Goal: Information Seeking & Learning: Find specific page/section

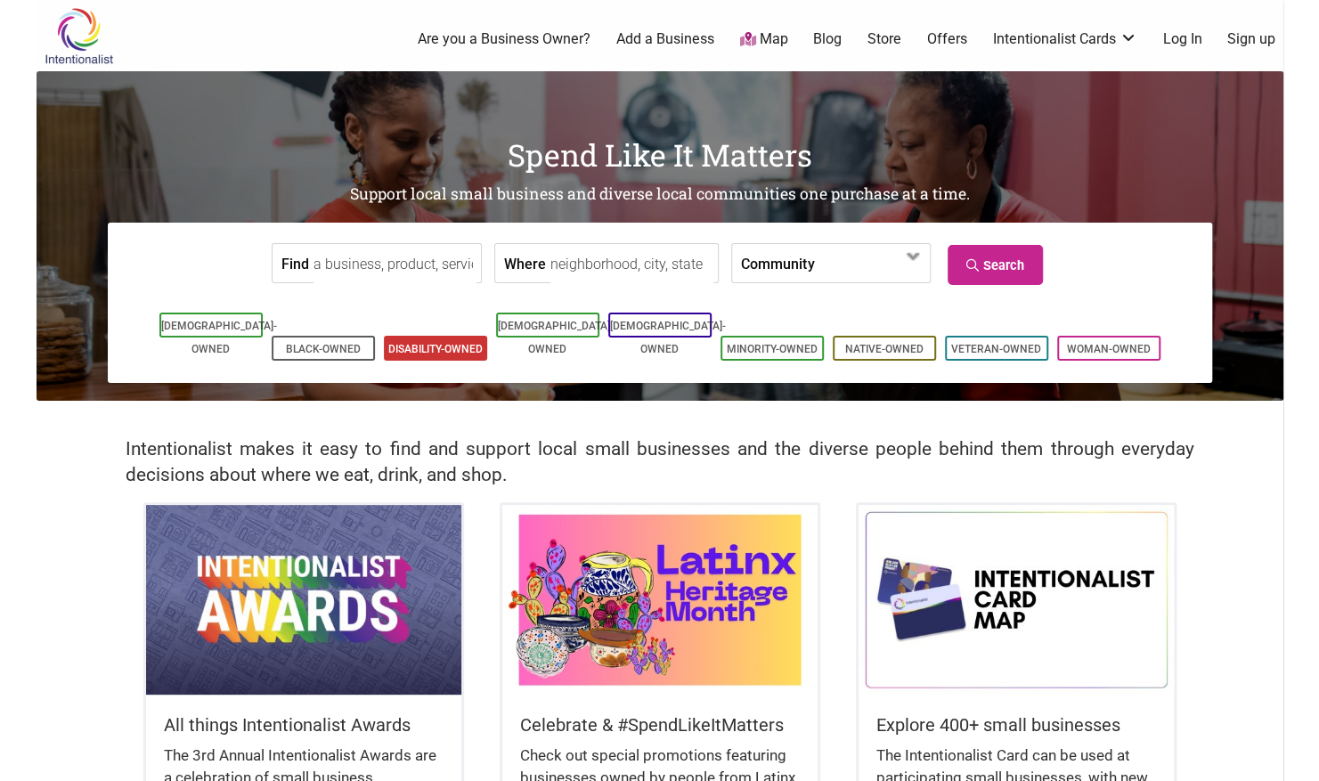
click at [453, 336] on li "Disability-Owned" at bounding box center [435, 348] width 103 height 25
click at [904, 262] on span at bounding box center [914, 256] width 29 height 29
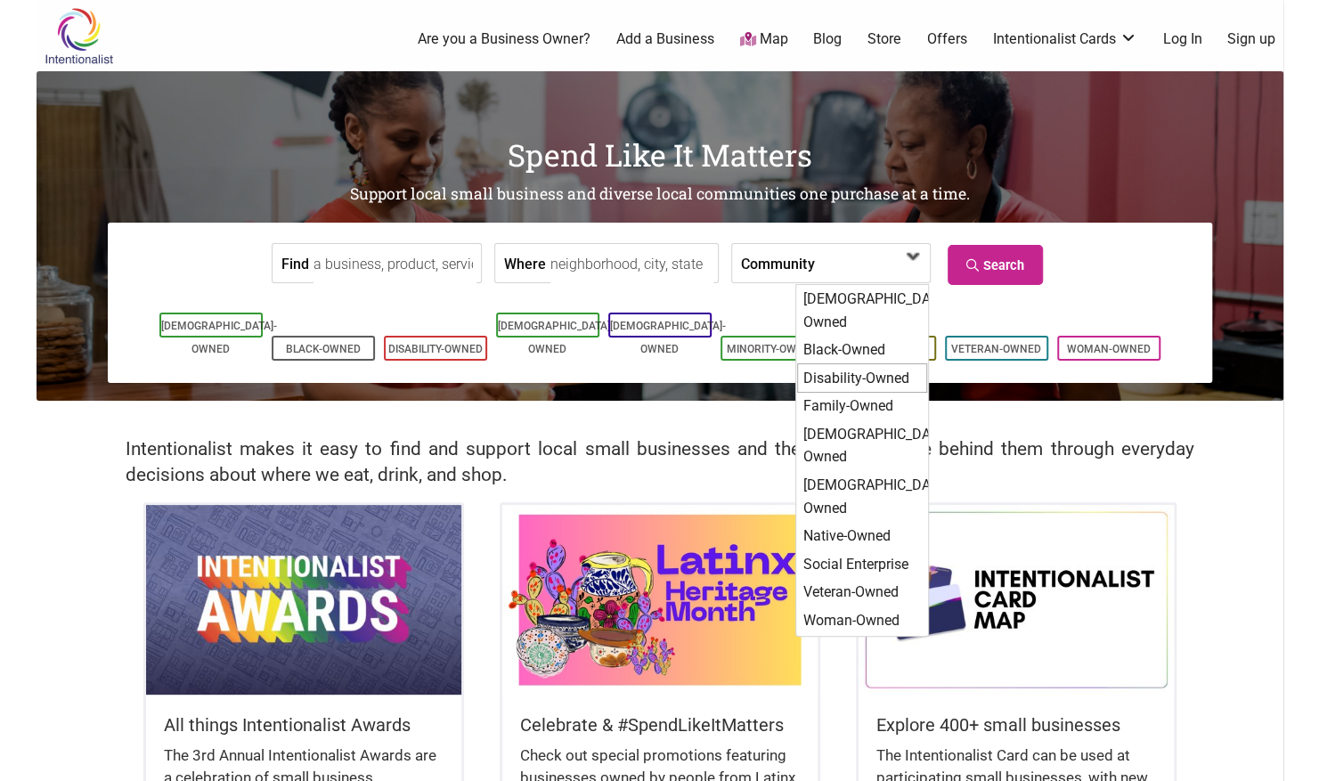
click at [863, 363] on div "Disability-Owned" at bounding box center [862, 378] width 130 height 30
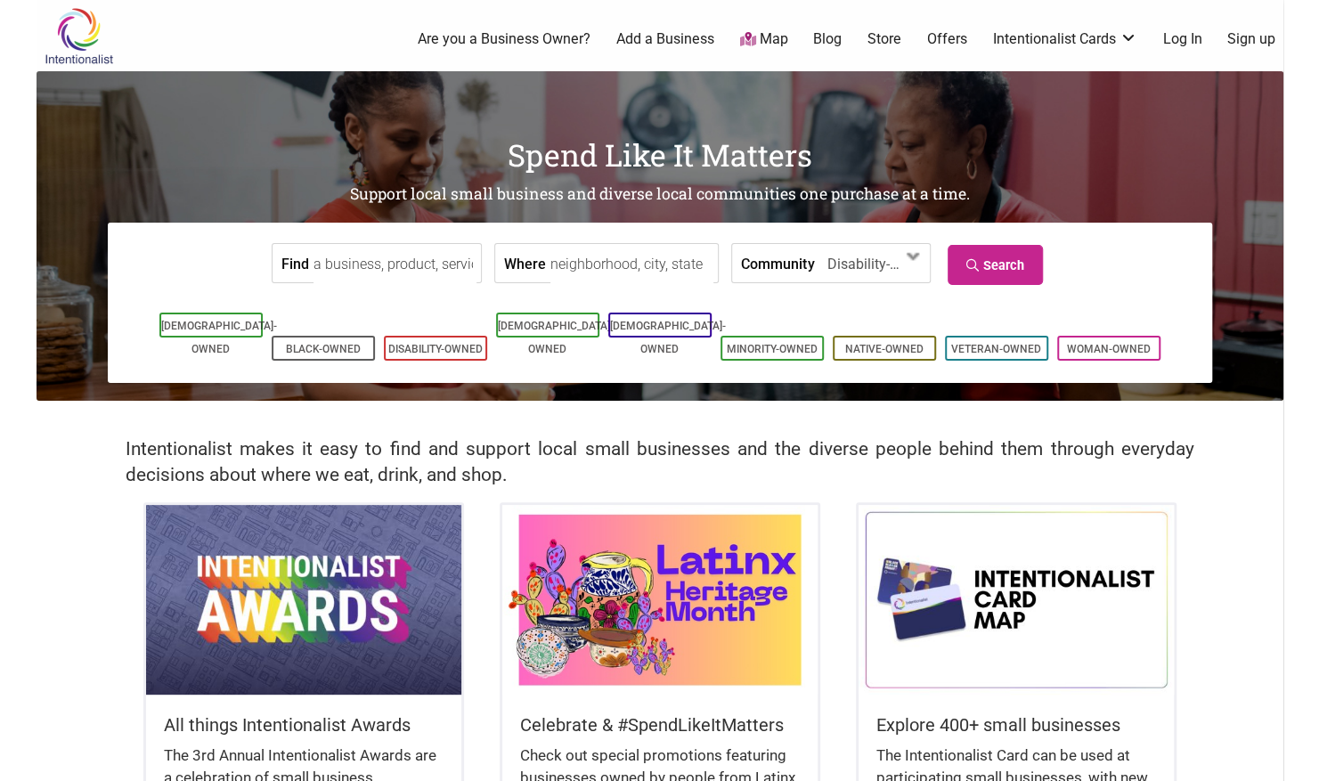
click at [622, 265] on input "Where" at bounding box center [631, 264] width 163 height 40
type input "downtown seattle"
click at [1005, 257] on link "Search" at bounding box center [995, 265] width 95 height 40
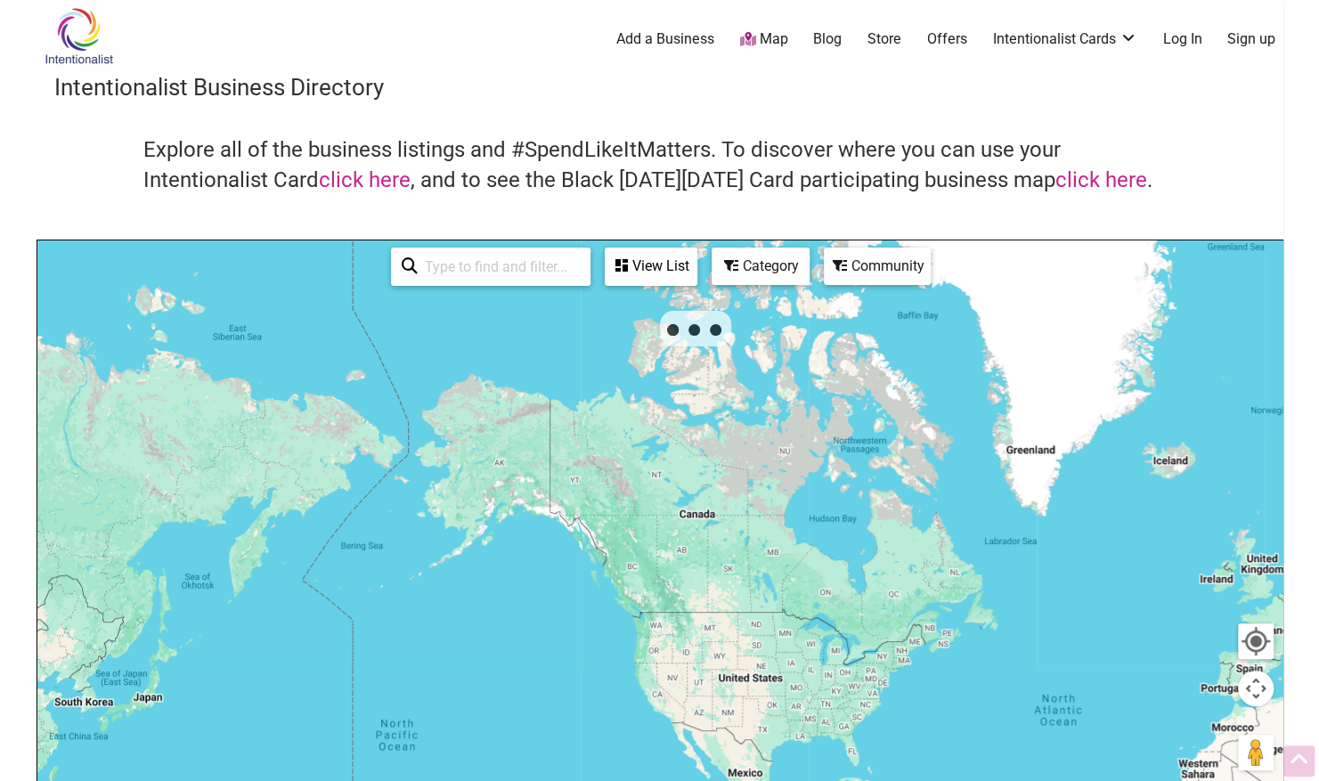
scroll to position [176, 0]
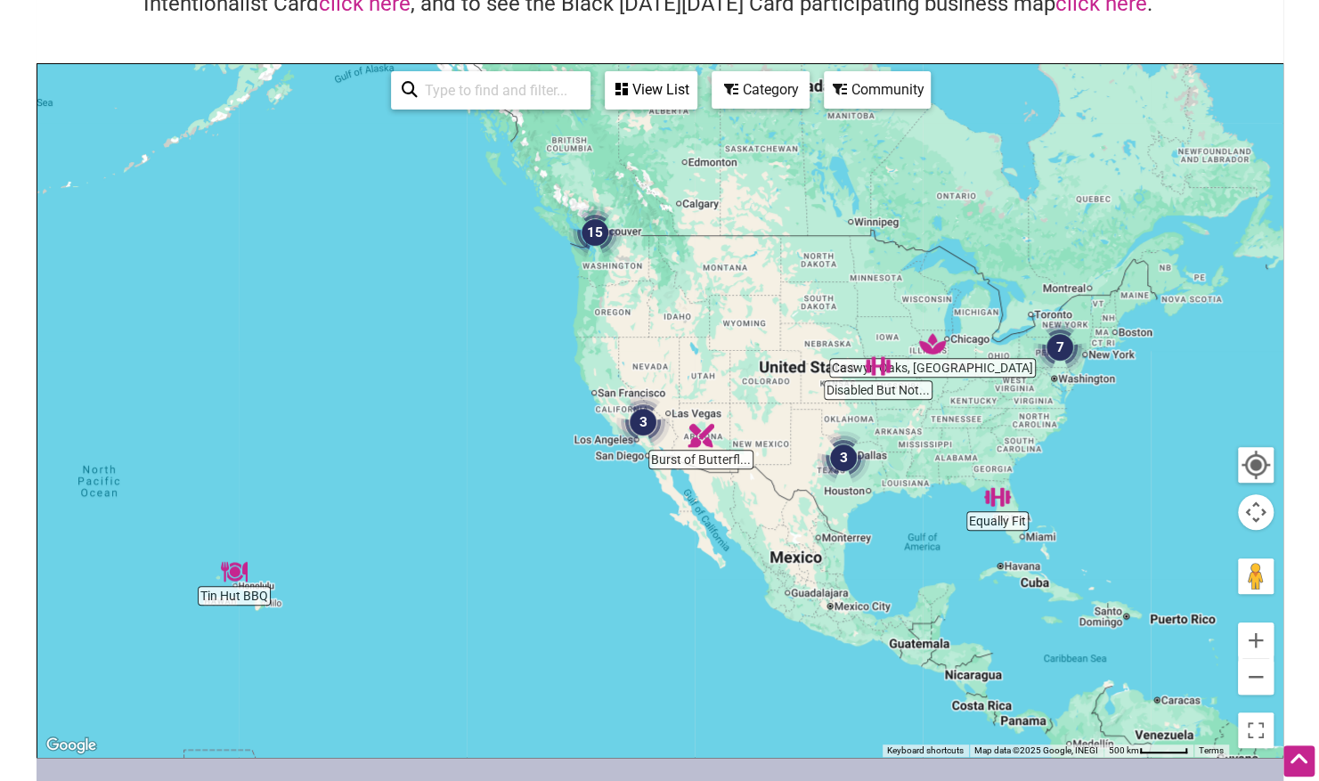
click at [599, 230] on img "15" at bounding box center [595, 233] width 68 height 68
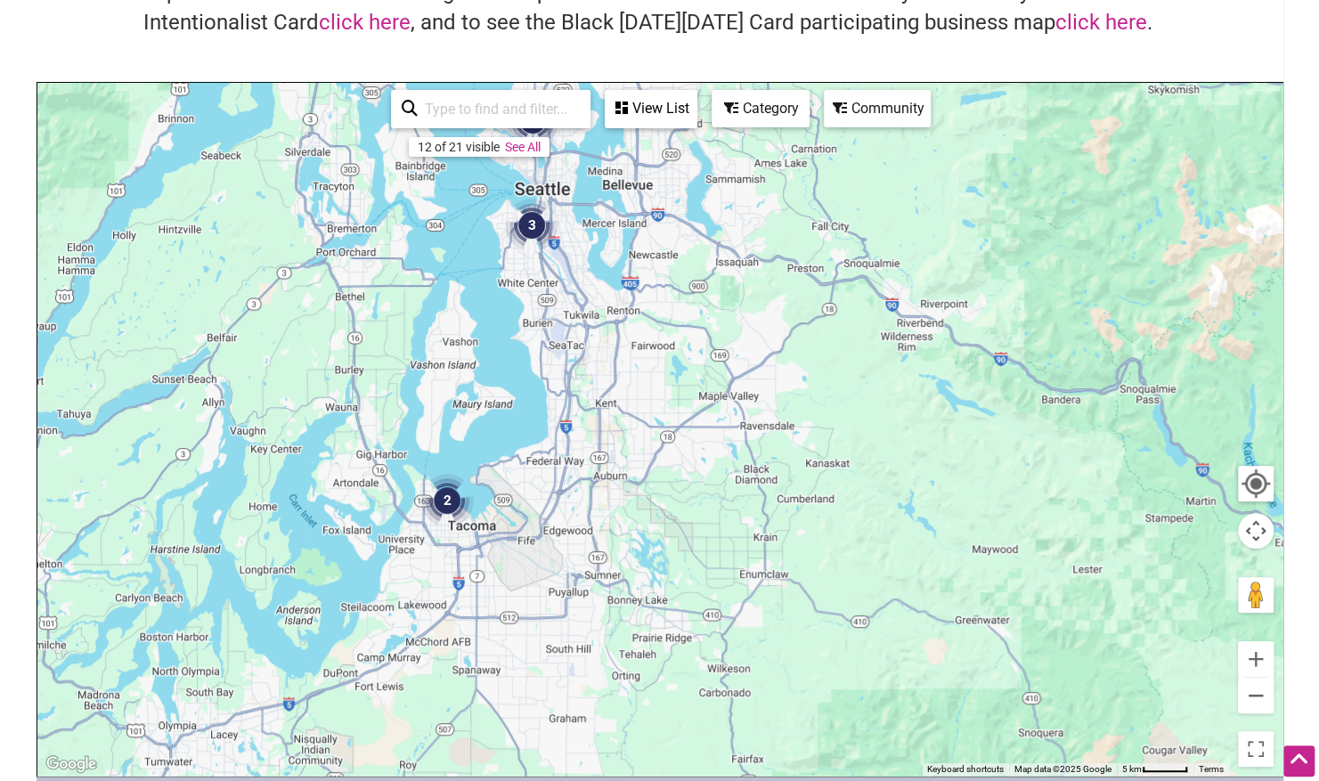
scroll to position [134, 0]
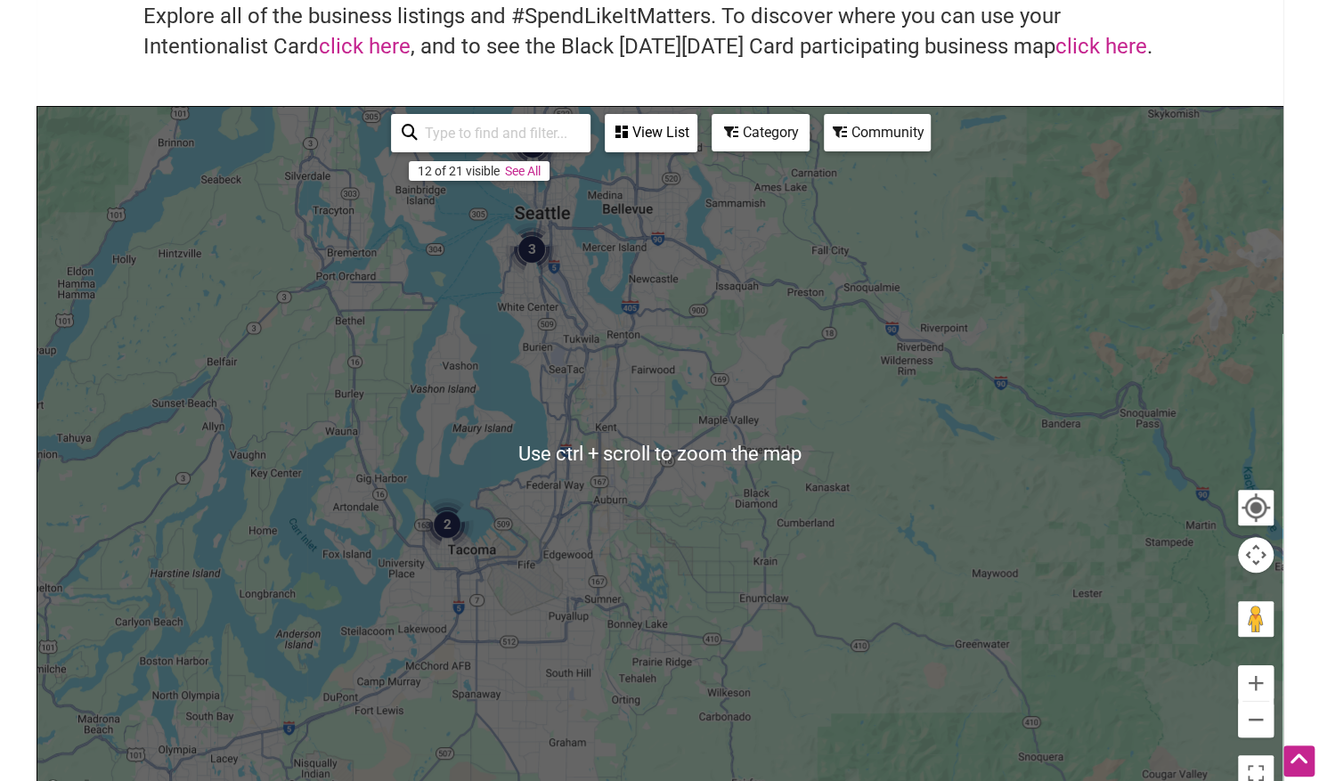
drag, startPoint x: 561, startPoint y: 252, endPoint x: 573, endPoint y: 265, distance: 17.0
click at [566, 265] on img "3" at bounding box center [532, 250] width 68 height 68
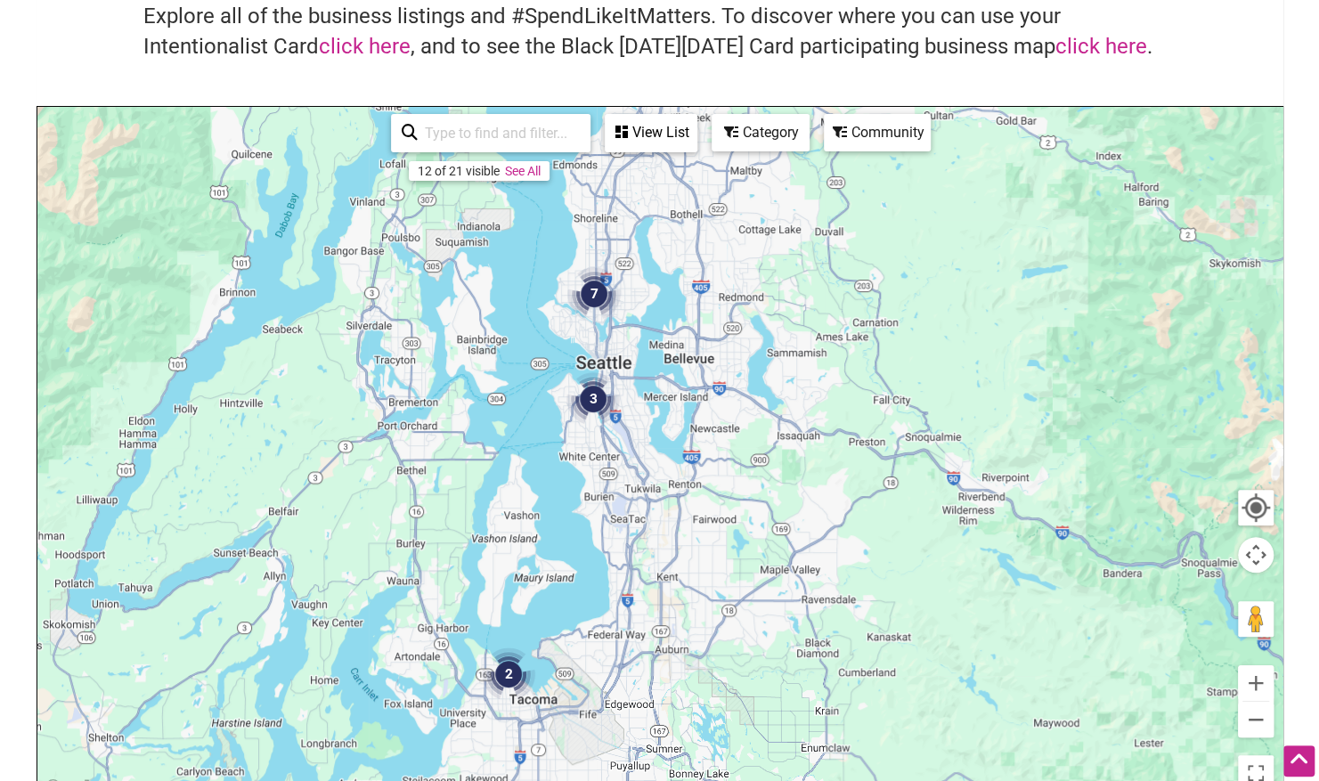
drag, startPoint x: 602, startPoint y: 262, endPoint x: 639, endPoint y: 379, distance: 123.1
click at [639, 379] on div "To navigate, press the arrow keys." at bounding box center [659, 453] width 1245 height 693
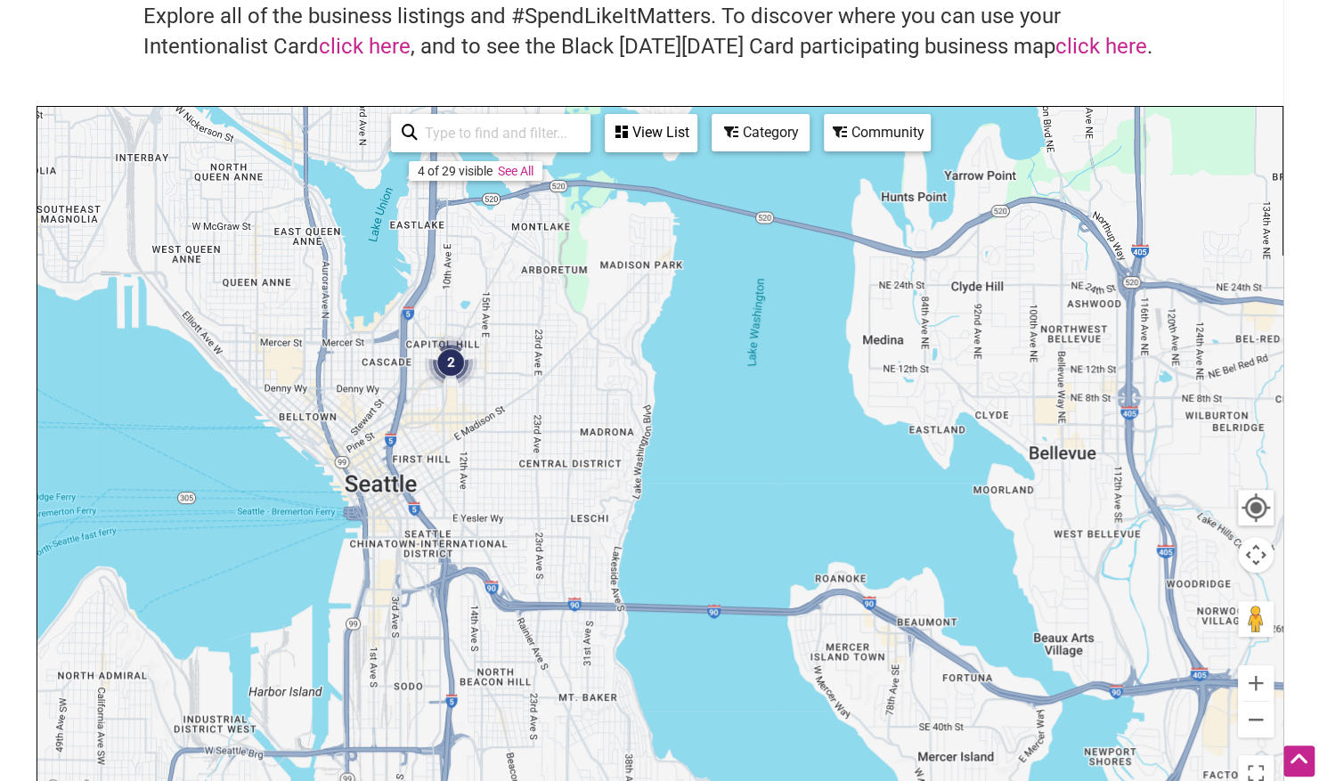
drag, startPoint x: 570, startPoint y: 294, endPoint x: 583, endPoint y: 529, distance: 235.5
click at [583, 529] on div "To navigate, press the arrow keys." at bounding box center [659, 453] width 1245 height 693
click at [453, 362] on img "2" at bounding box center [451, 363] width 68 height 68
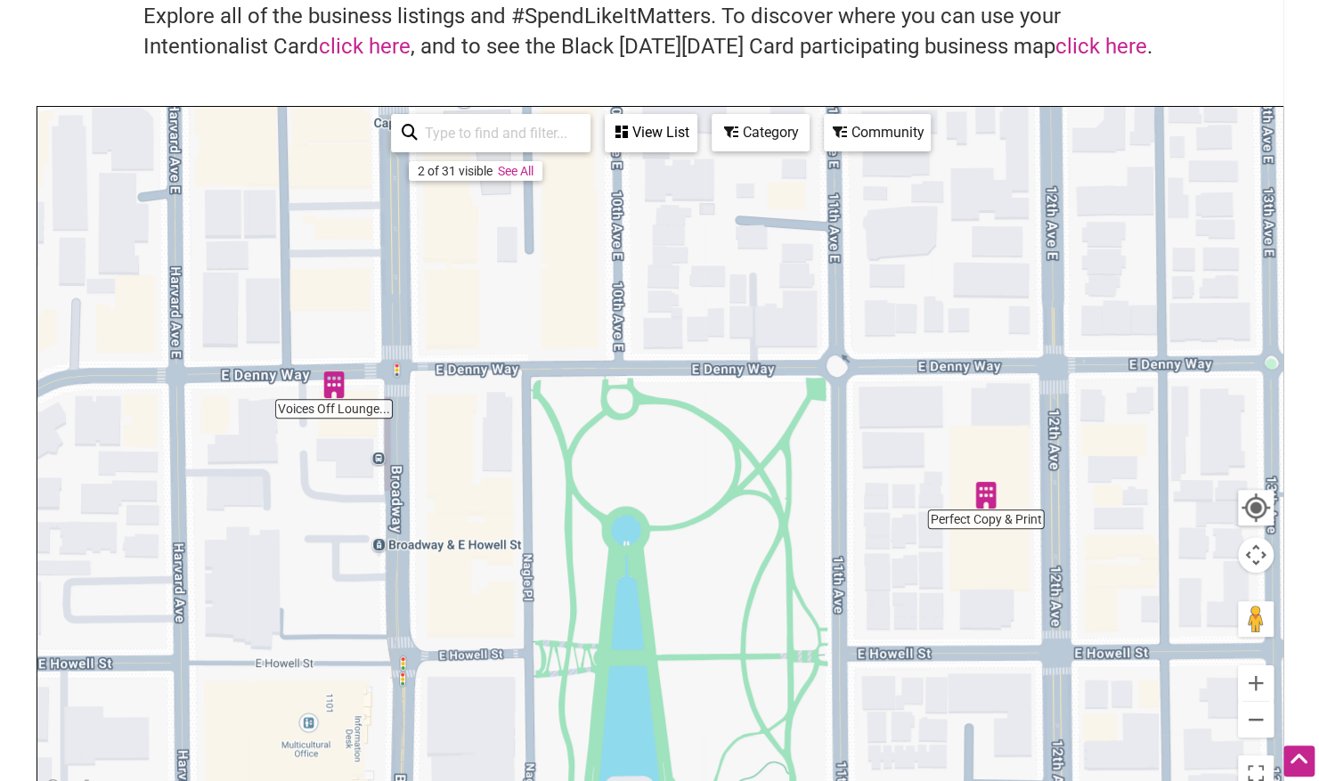
click at [333, 385] on img "Voices Off Lounge by Visually Speaking" at bounding box center [334, 384] width 41 height 41
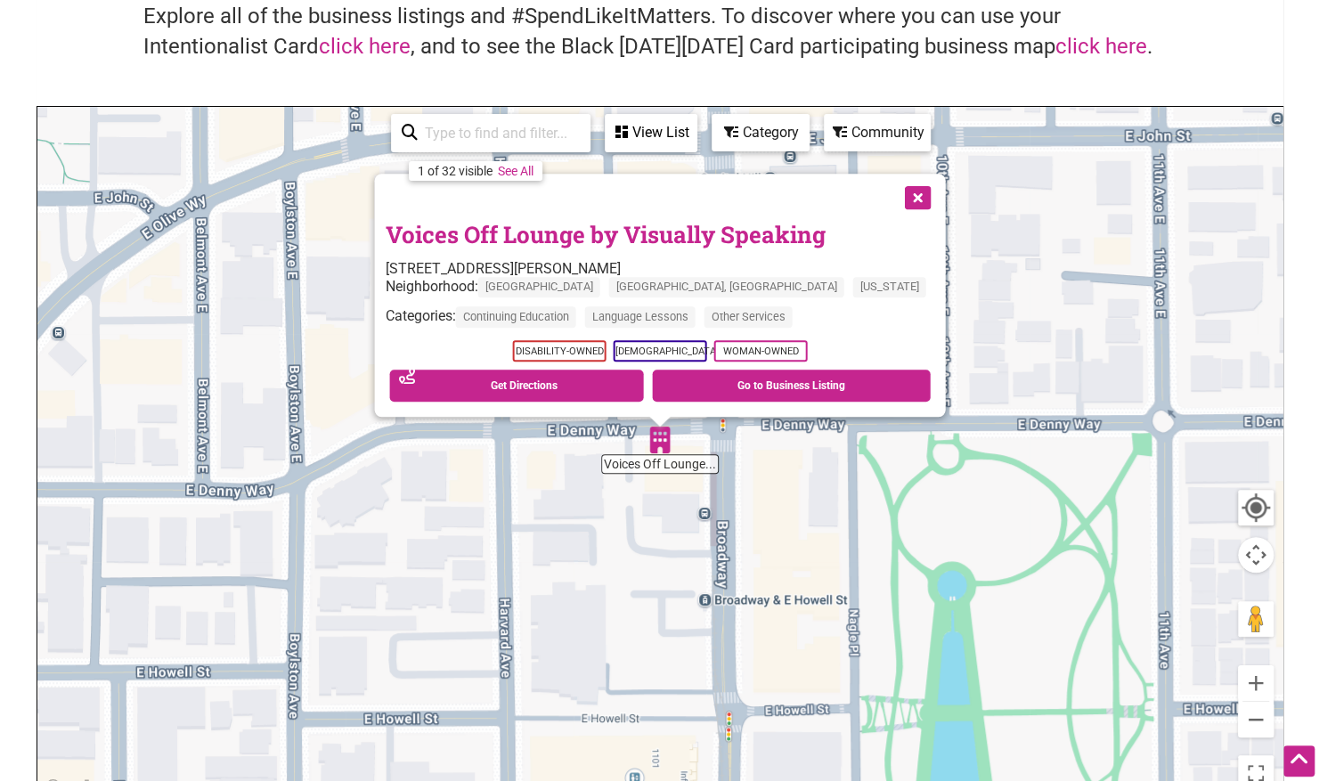
click at [577, 241] on link "Voices Off Lounge by Visually Speaking" at bounding box center [605, 234] width 440 height 30
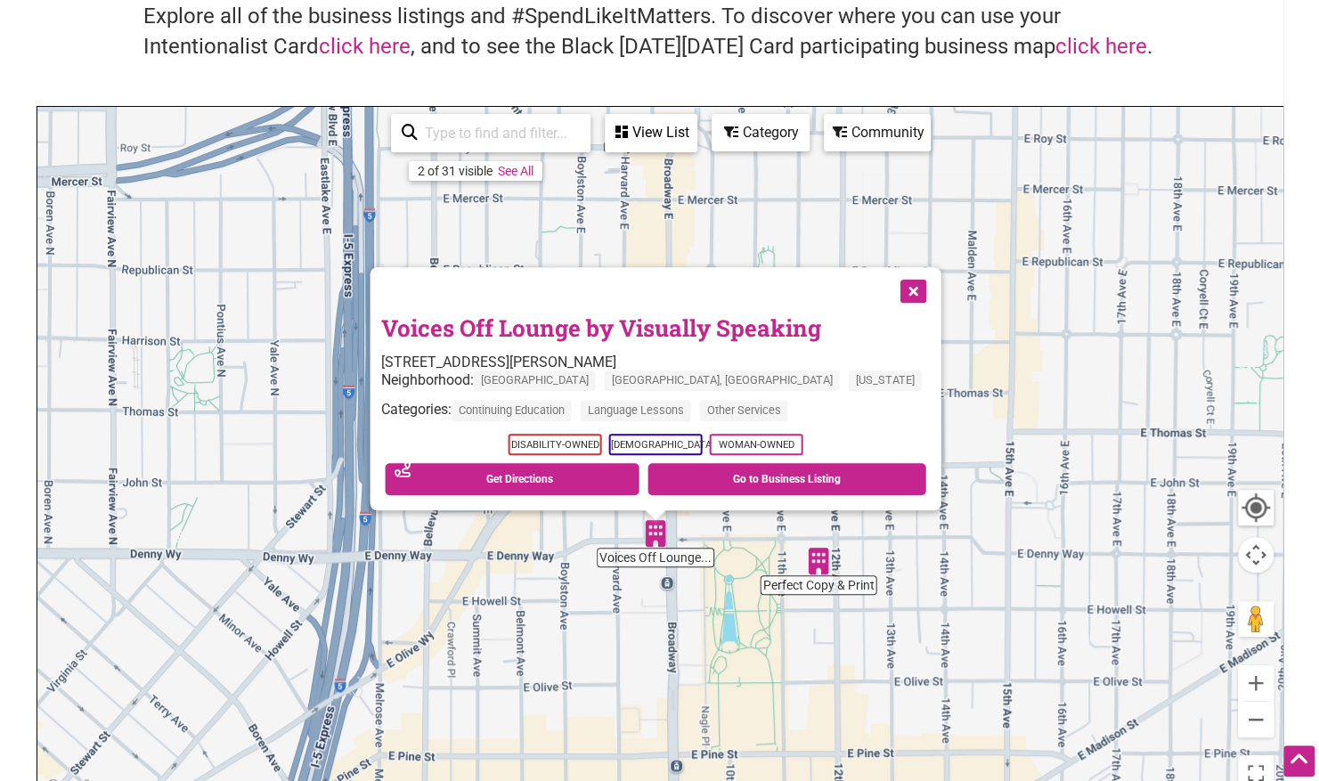
click at [768, 126] on div "Category" at bounding box center [760, 133] width 94 height 34
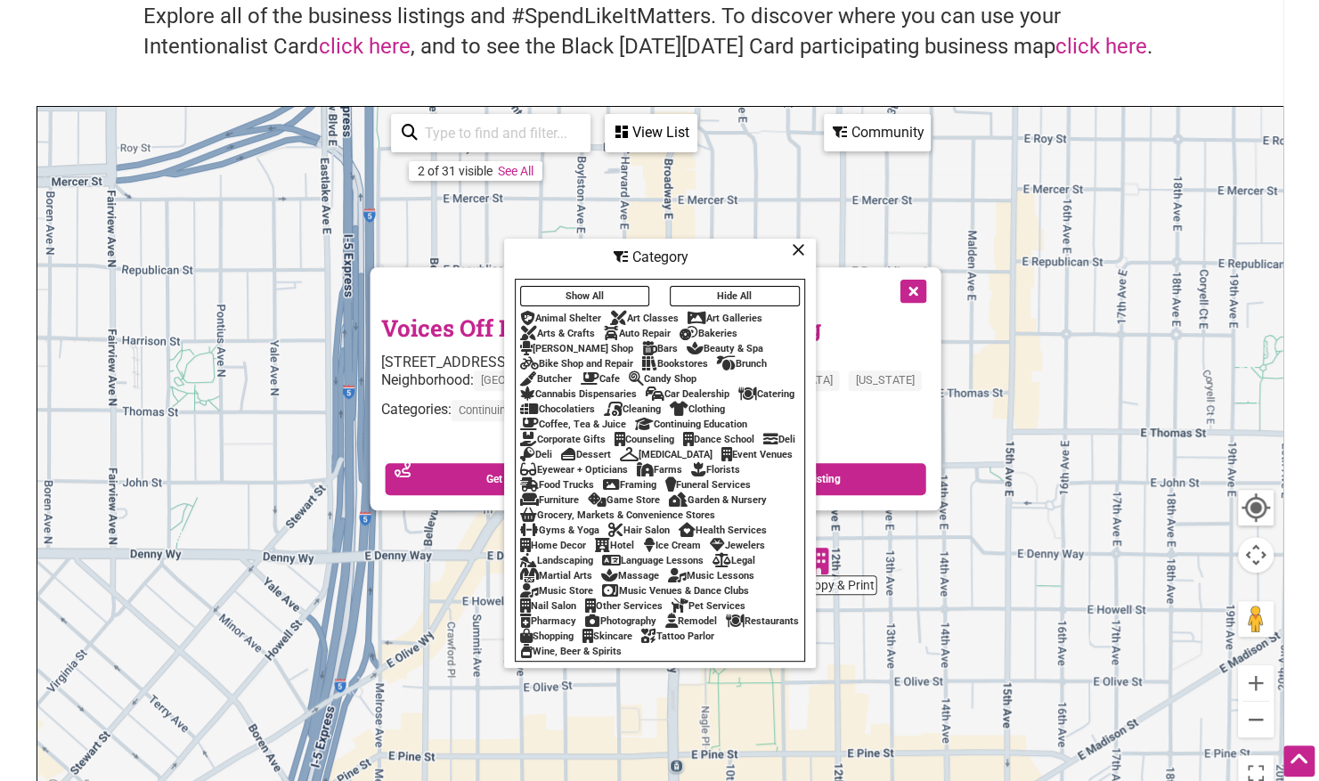
click at [726, 627] on div "Restaurants" at bounding box center [762, 622] width 73 height 12
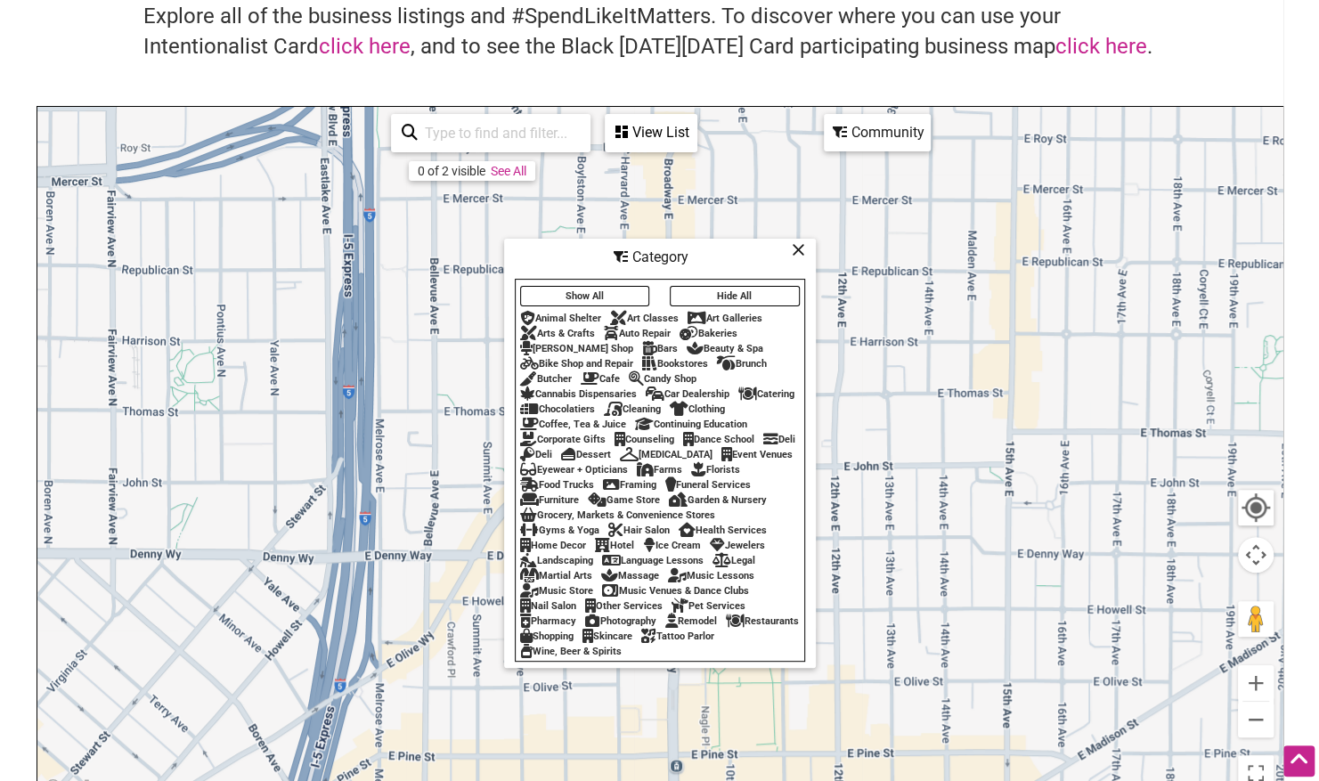
click at [726, 627] on div "Restaurants" at bounding box center [762, 622] width 73 height 12
click at [726, 622] on icon at bounding box center [735, 621] width 19 height 1
click at [859, 501] on div "To navigate, press the arrow keys." at bounding box center [659, 453] width 1245 height 693
click at [793, 249] on icon at bounding box center [798, 249] width 13 height 1
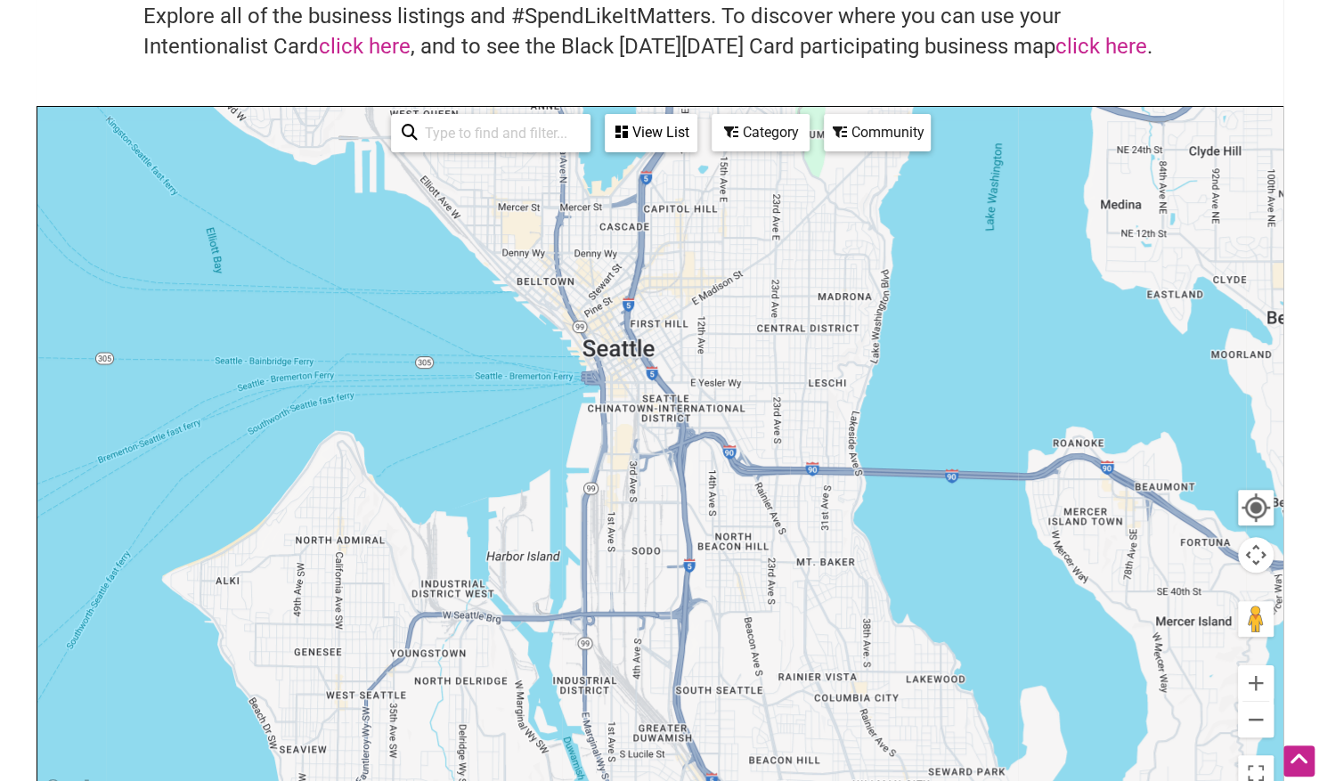
drag, startPoint x: 607, startPoint y: 481, endPoint x: 685, endPoint y: 189, distance: 302.3
click at [685, 189] on div "To navigate, press the arrow keys." at bounding box center [659, 453] width 1245 height 693
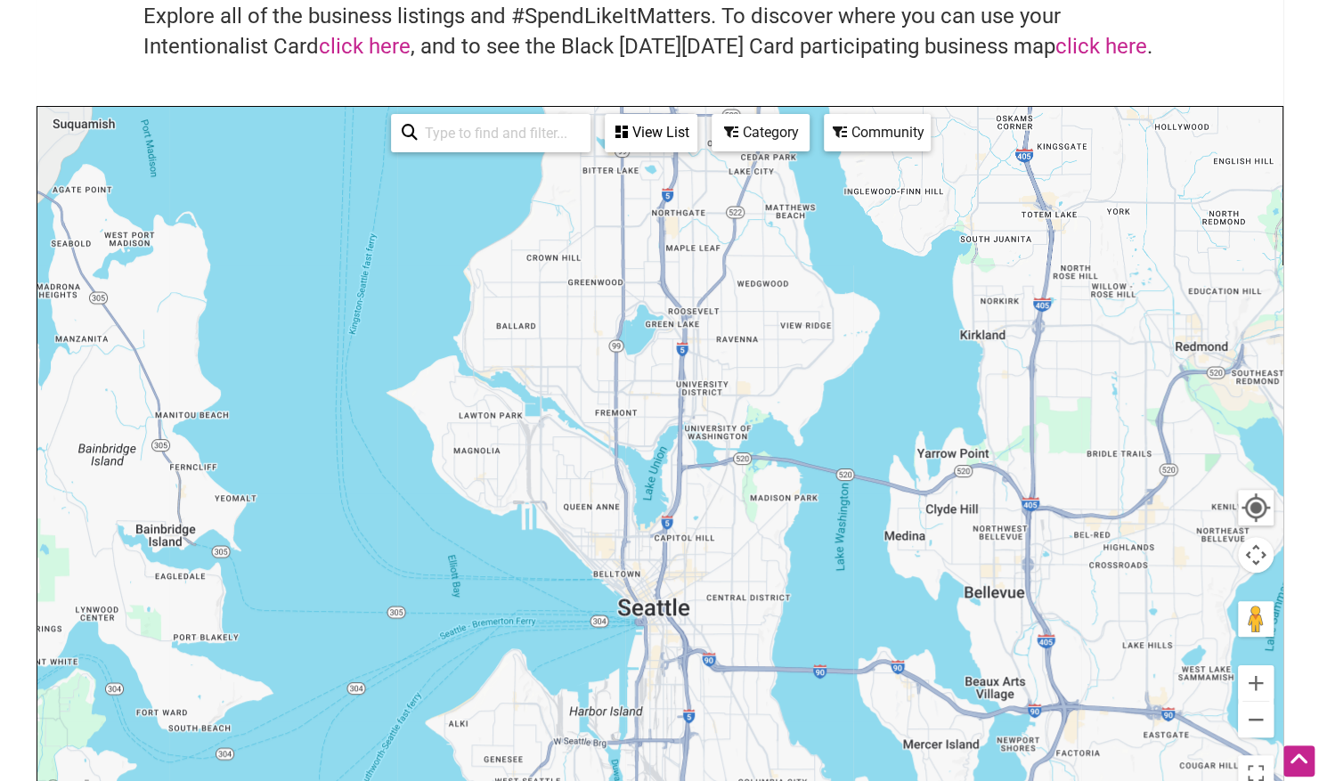
drag, startPoint x: 685, startPoint y: 189, endPoint x: 686, endPoint y: 533, distance: 343.8
click at [686, 533] on div "To navigate, press the arrow keys." at bounding box center [659, 453] width 1245 height 693
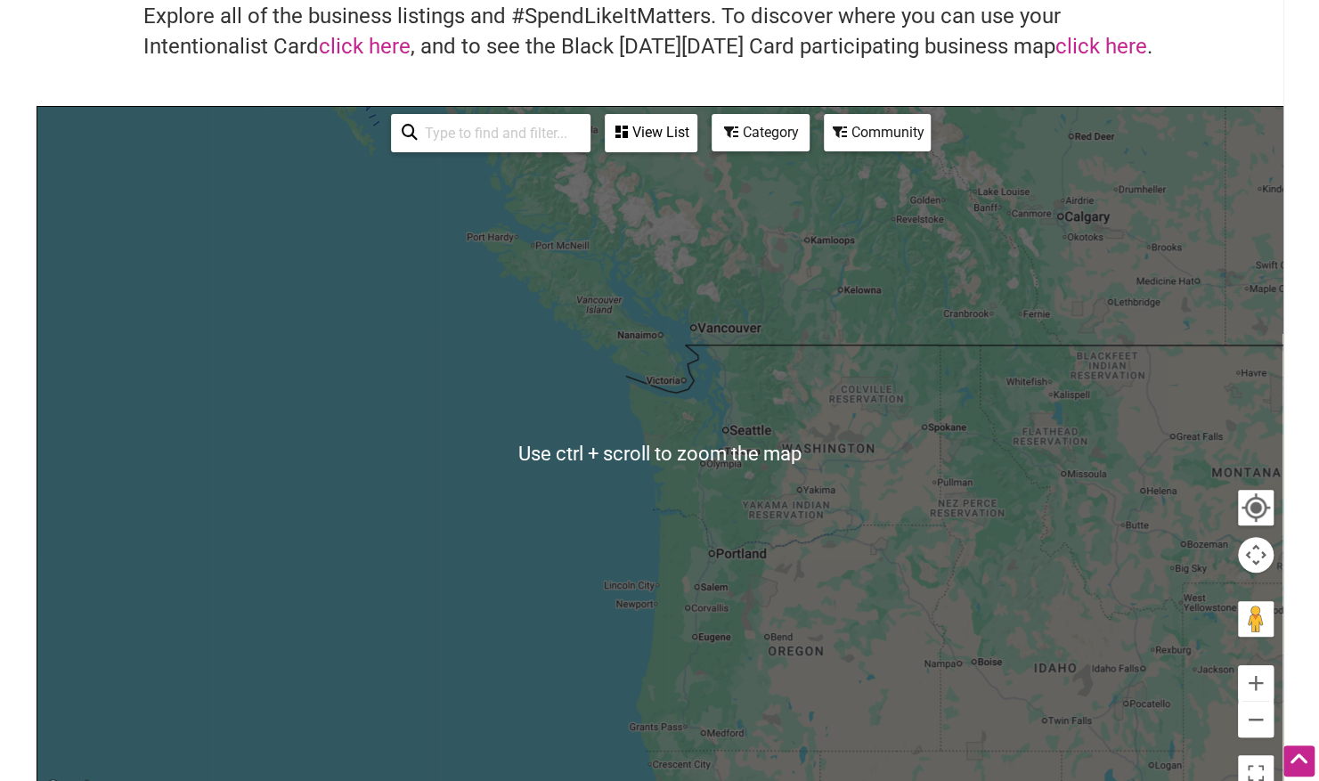
scroll to position [100, 0]
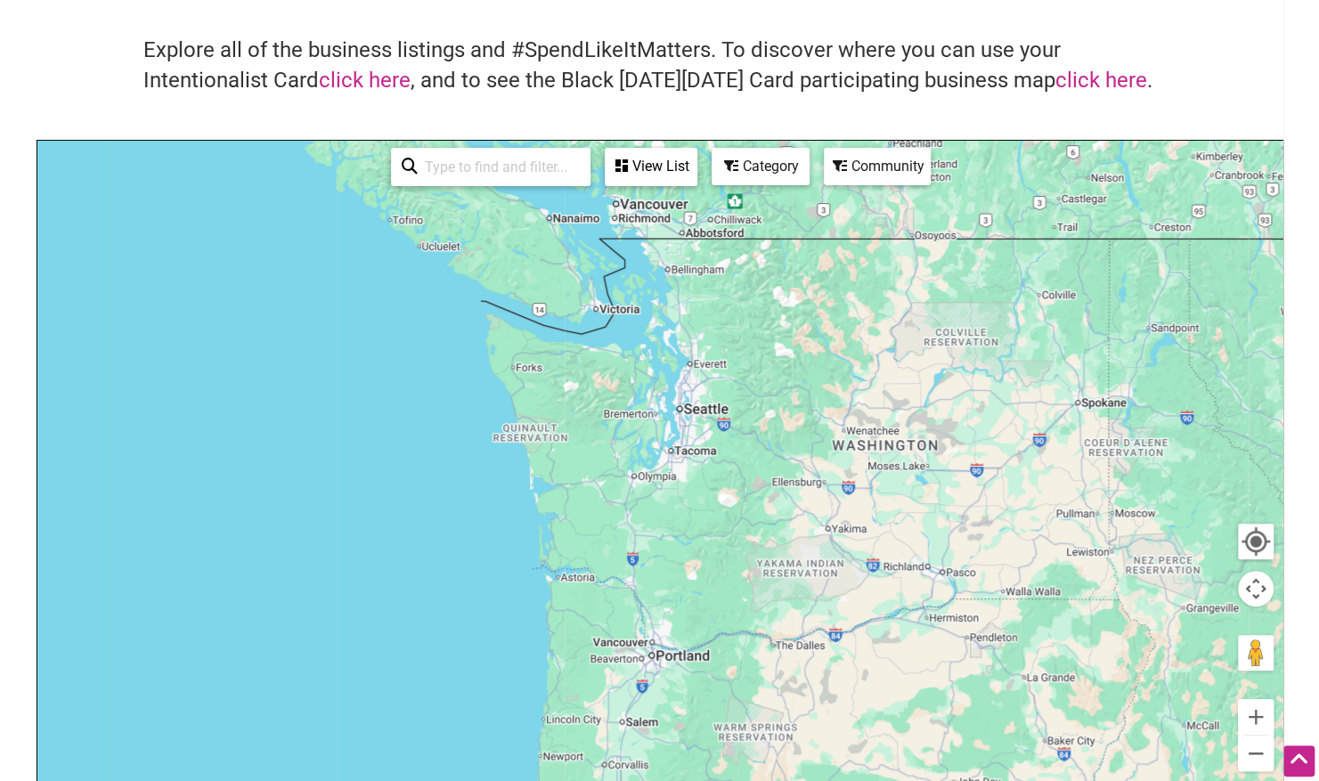
click at [873, 159] on div "Community" at bounding box center [877, 167] width 103 height 34
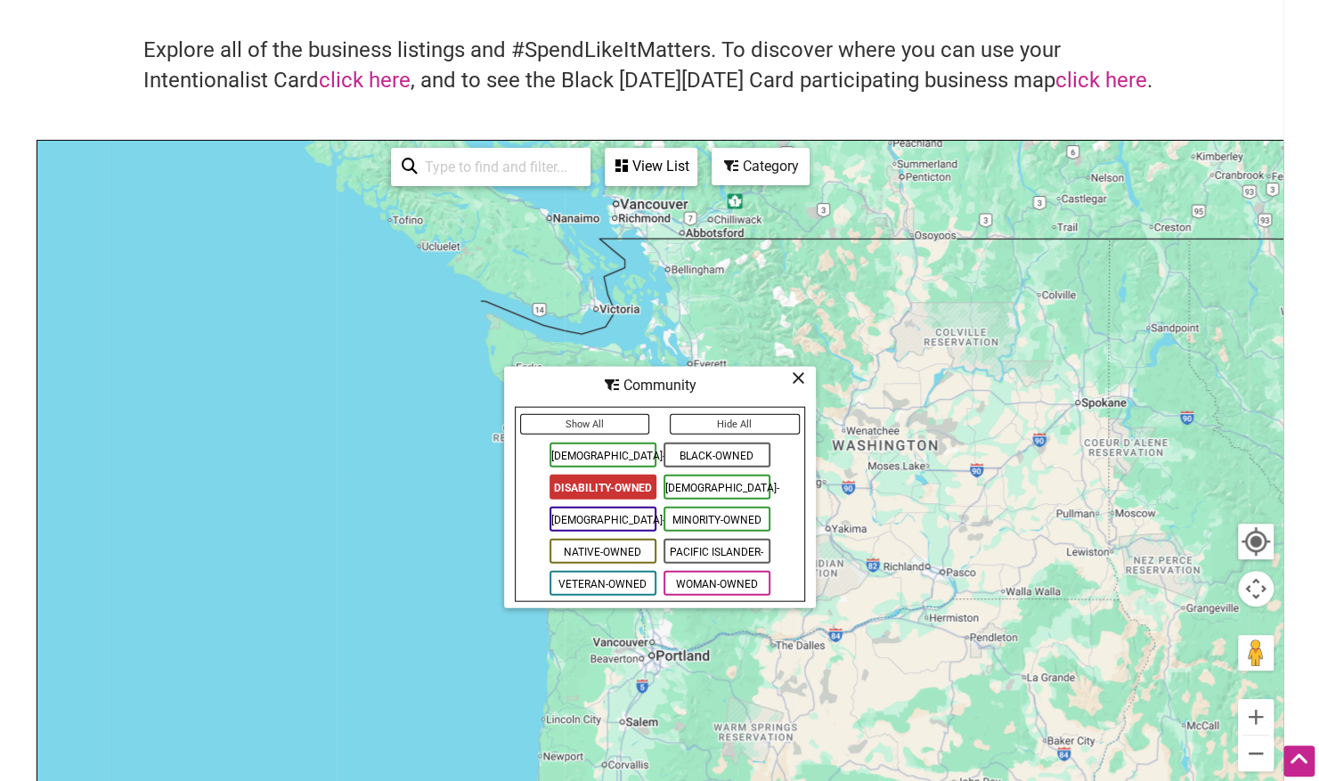
click at [670, 170] on div "View List" at bounding box center [651, 167] width 89 height 34
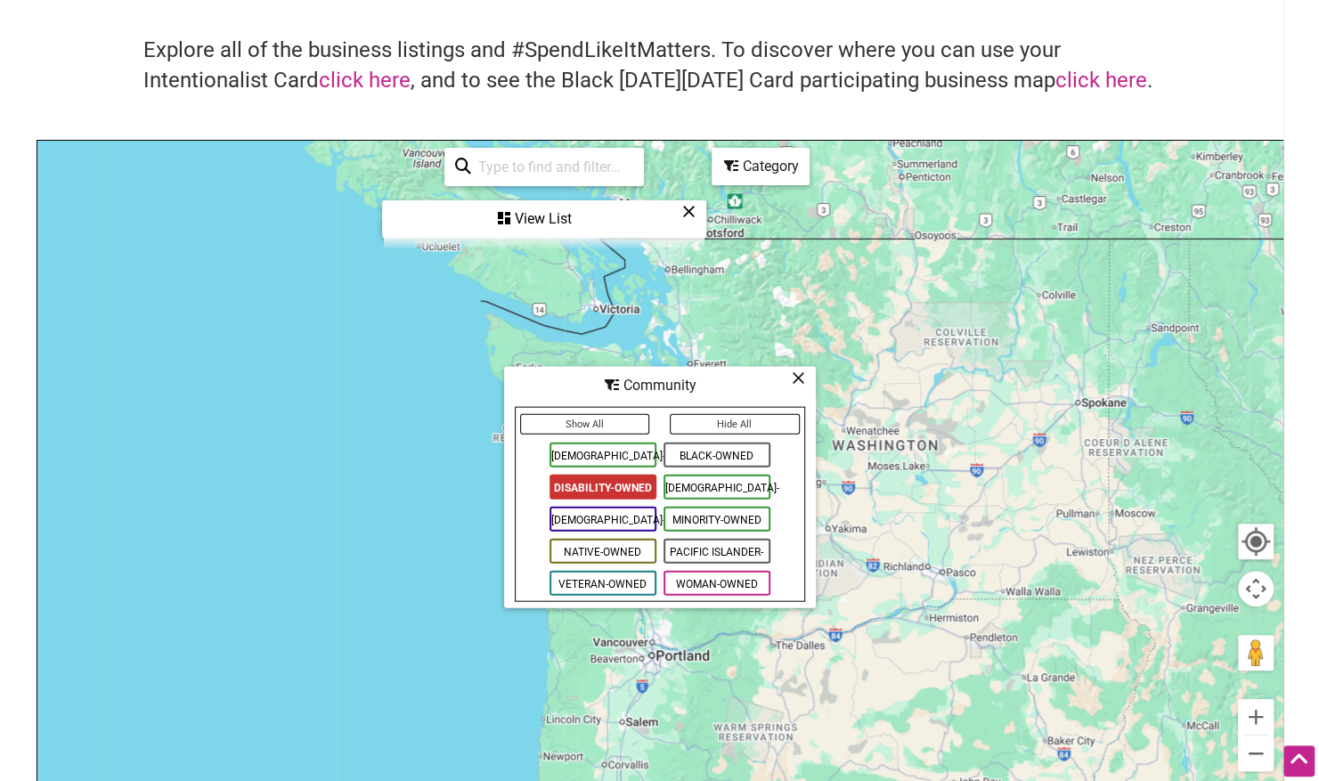
click at [582, 216] on div "View List" at bounding box center [544, 219] width 321 height 34
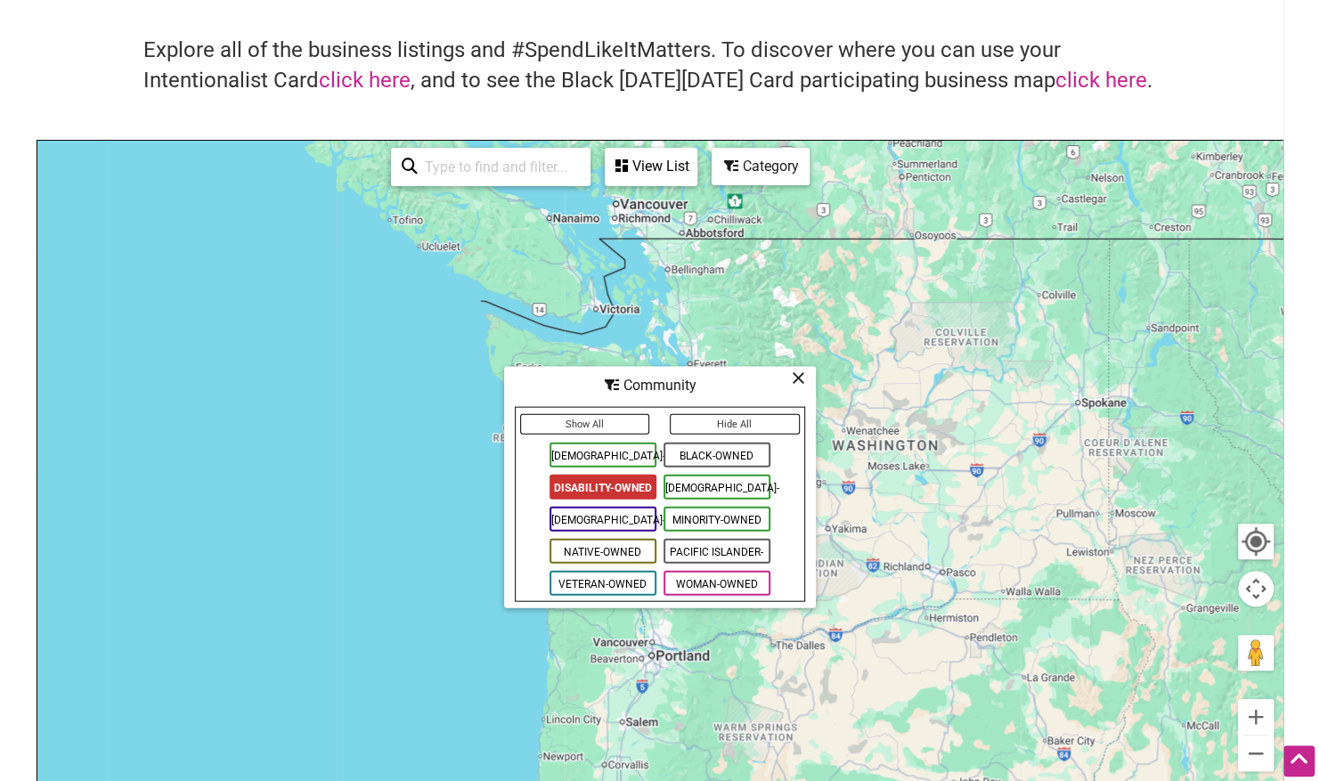
click at [740, 166] on div "Category" at bounding box center [760, 167] width 94 height 34
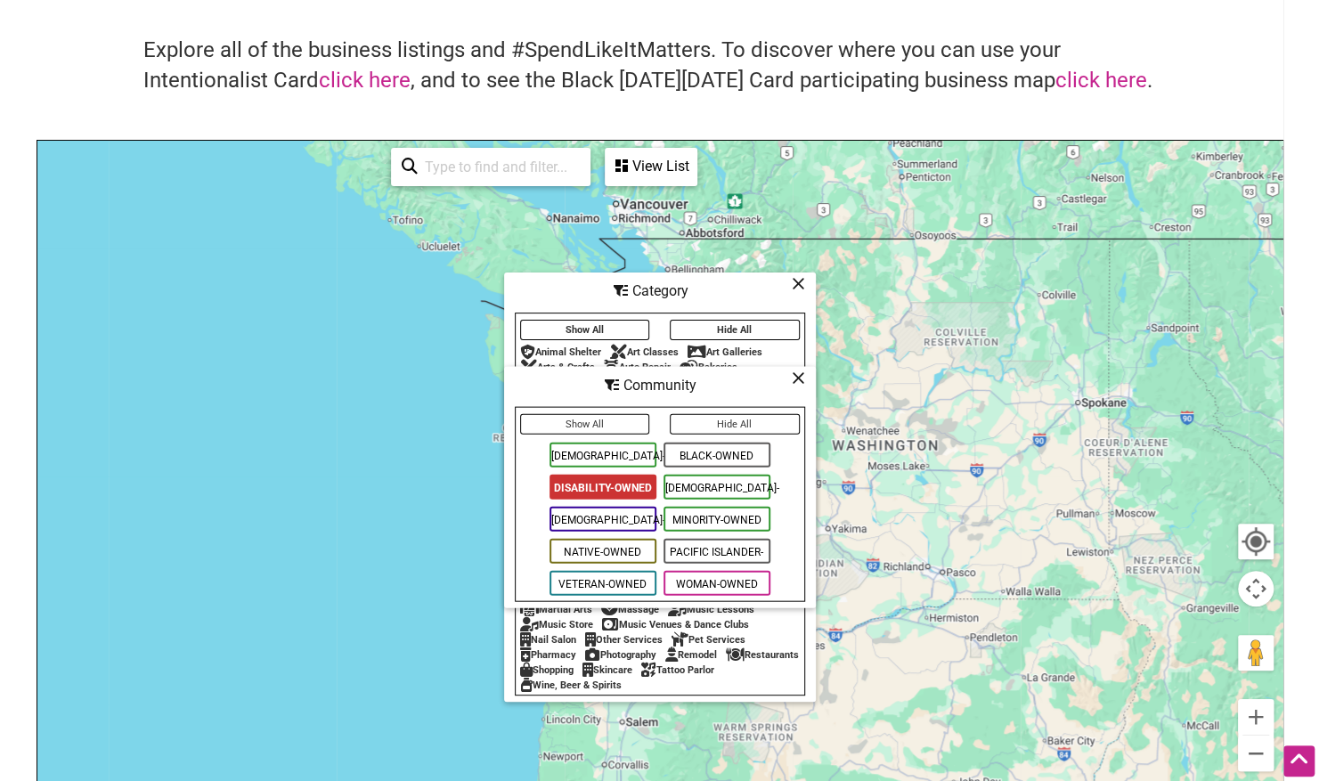
click at [634, 321] on button "Show All" at bounding box center [585, 330] width 130 height 20
click at [865, 336] on div "To navigate, press the arrow keys." at bounding box center [659, 487] width 1245 height 693
click at [796, 283] on icon at bounding box center [798, 283] width 13 height 1
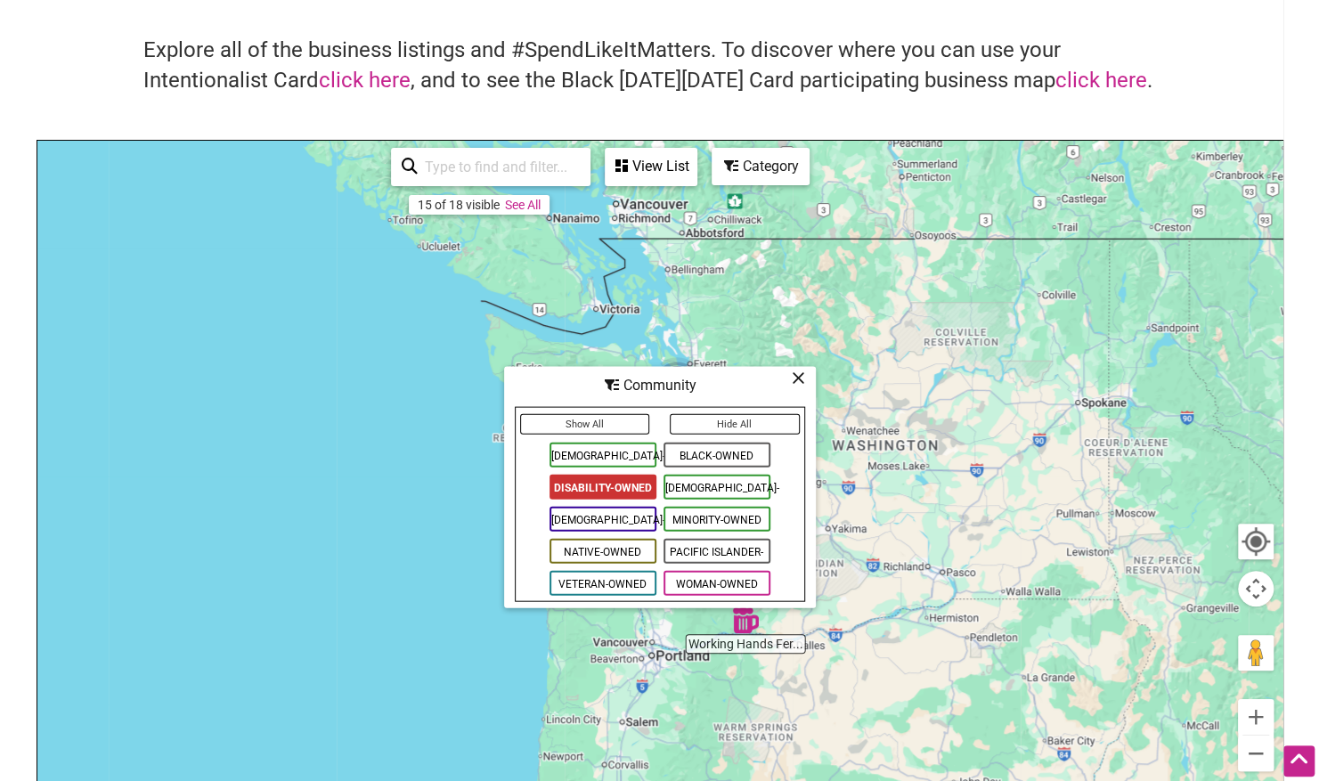
click at [798, 378] on icon at bounding box center [798, 378] width 13 height 1
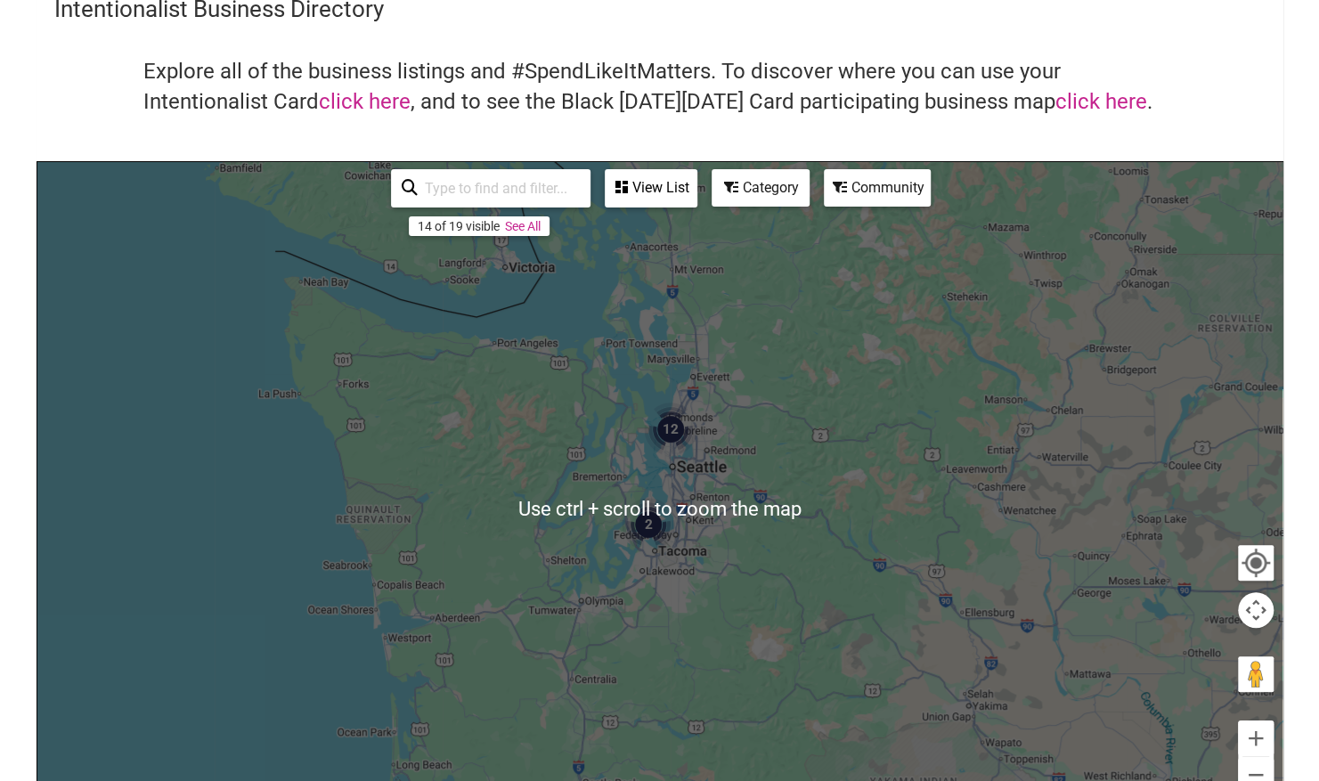
scroll to position [77, 0]
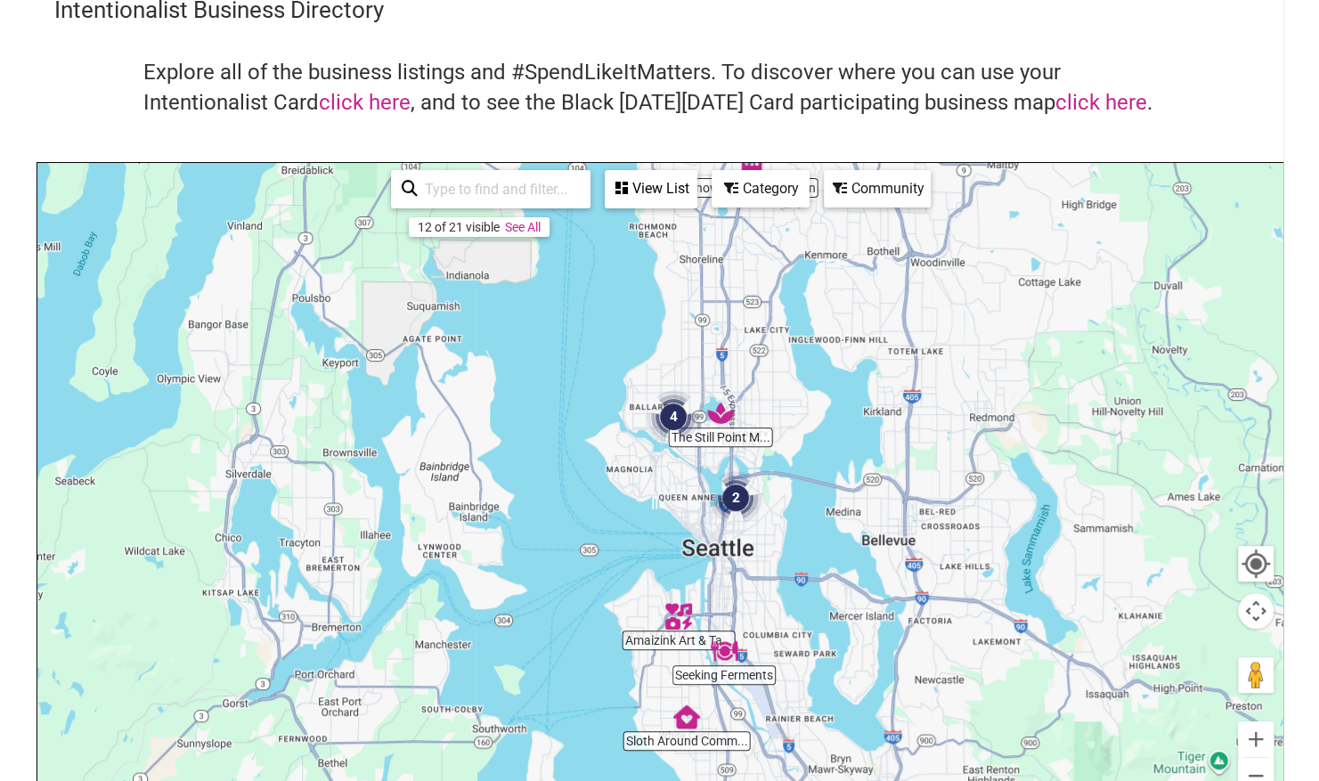
drag, startPoint x: 592, startPoint y: 379, endPoint x: 754, endPoint y: 327, distance: 169.6
click at [754, 327] on div "To navigate, press the arrow keys." at bounding box center [659, 509] width 1245 height 693
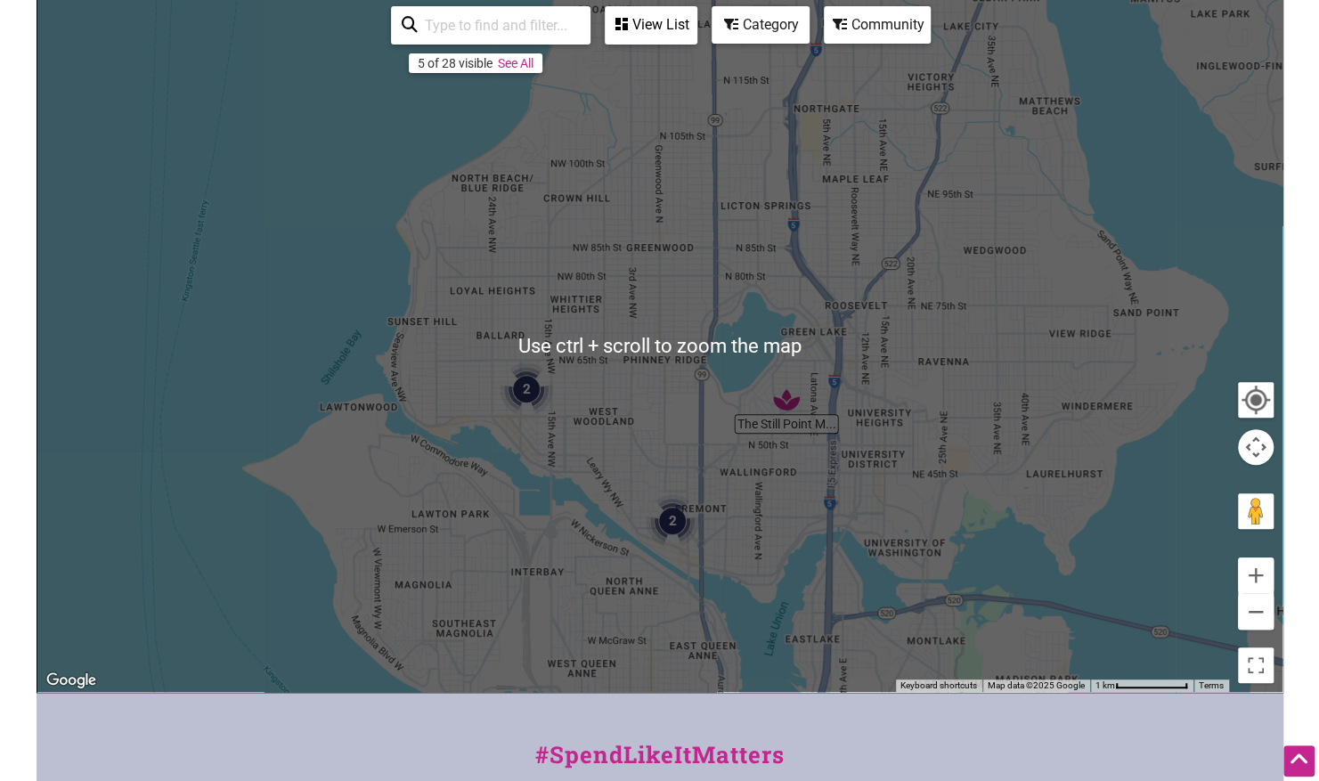
scroll to position [241, 0]
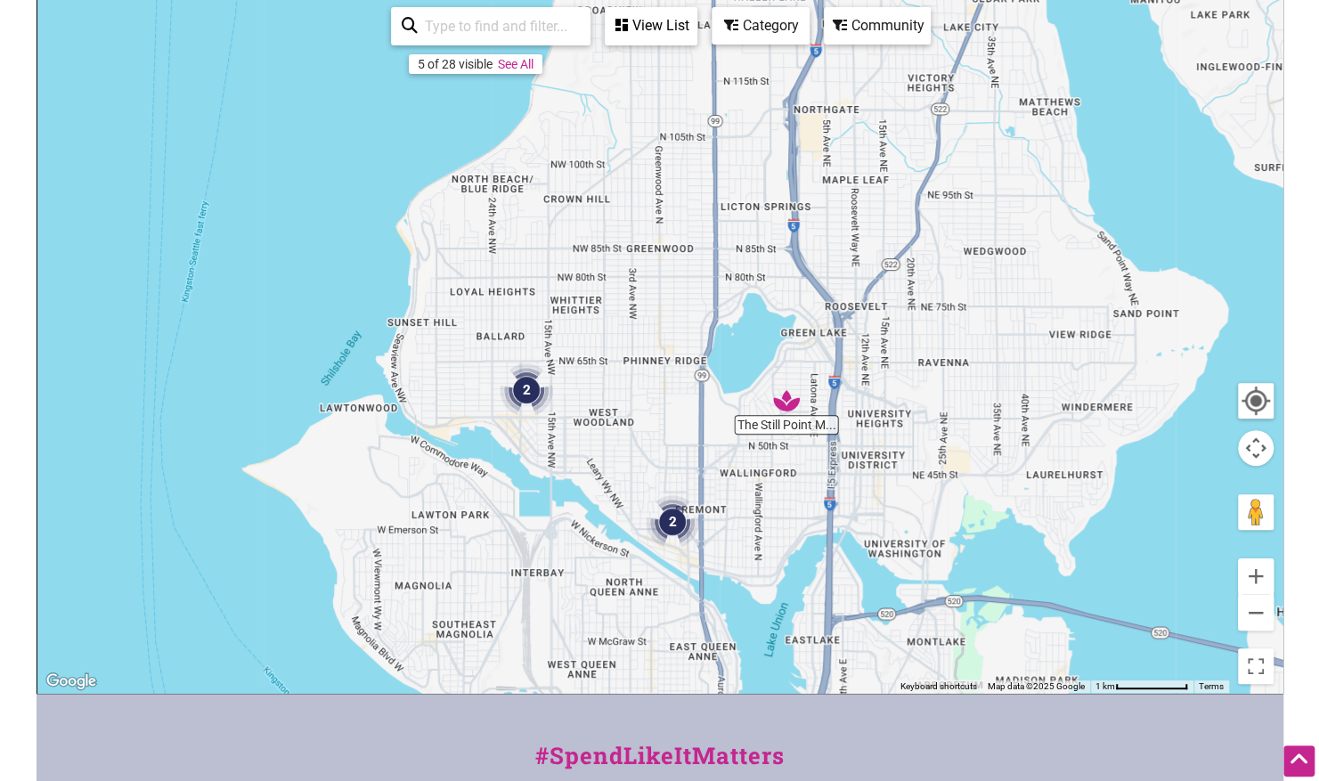
click at [527, 386] on img "2" at bounding box center [527, 390] width 68 height 68
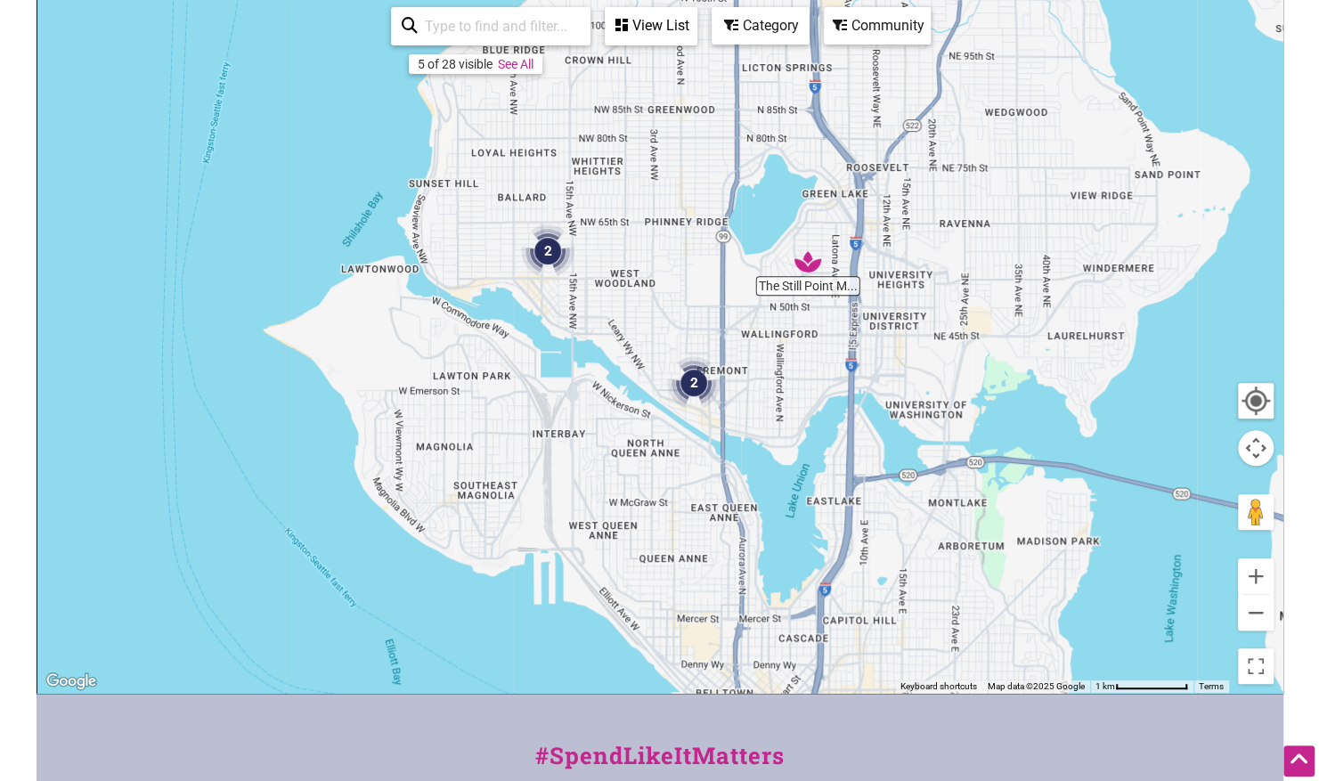
drag, startPoint x: 795, startPoint y: 306, endPoint x: 663, endPoint y: 243, distance: 146.2
click at [663, 243] on div "To navigate, press the arrow keys." at bounding box center [659, 346] width 1245 height 693
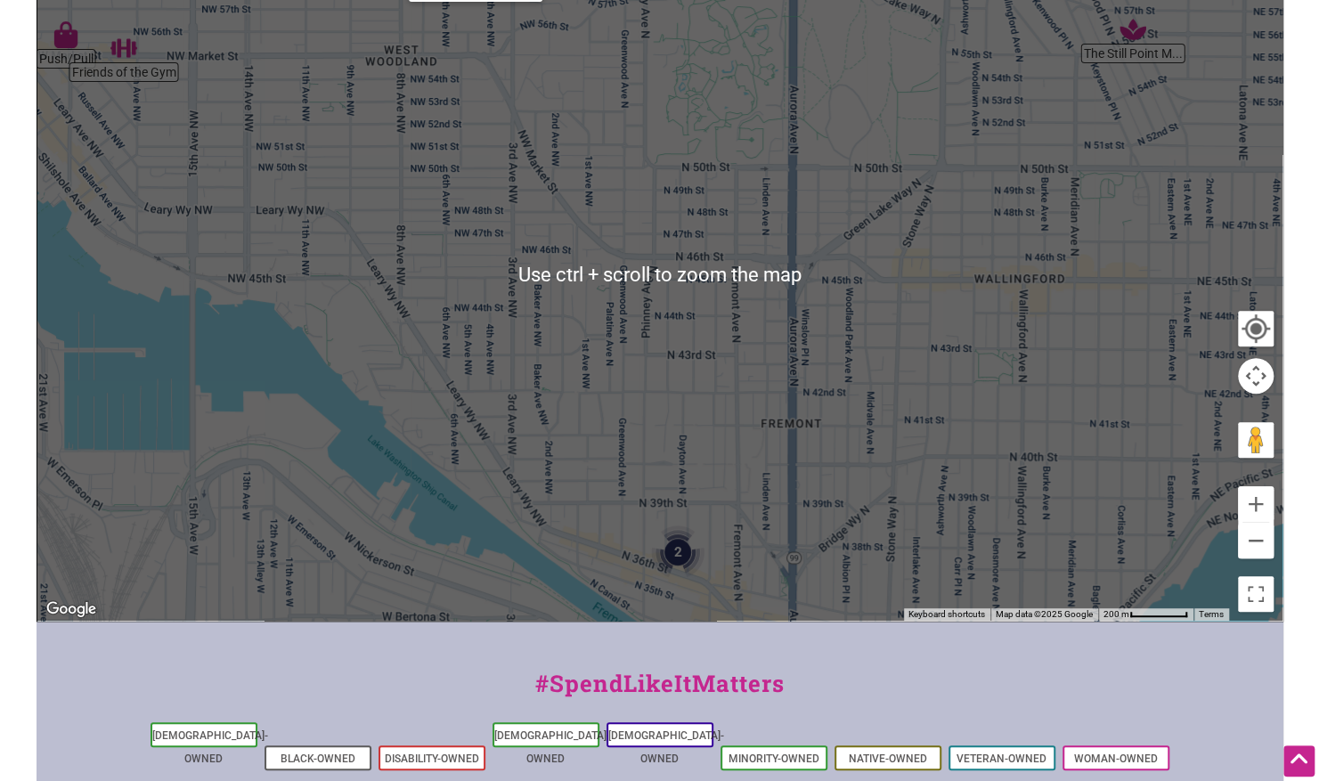
scroll to position [362, 0]
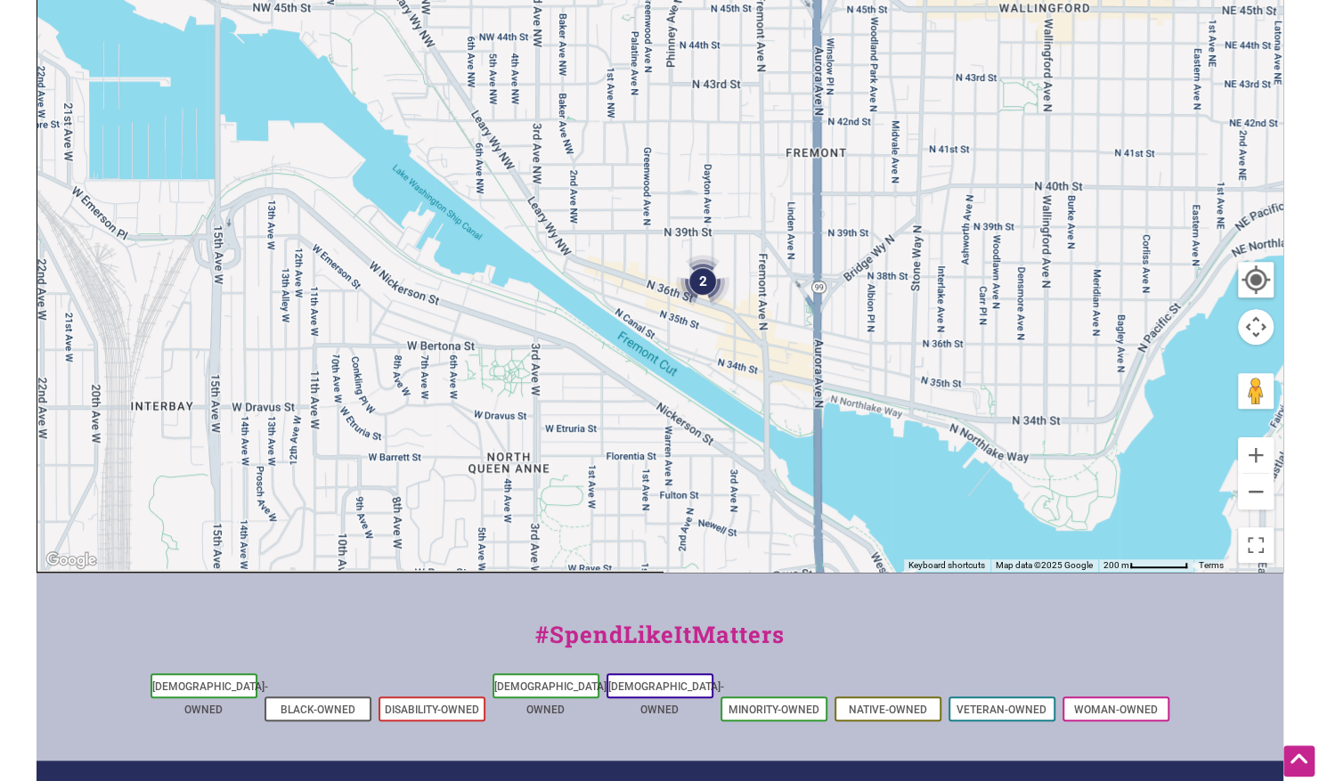
drag, startPoint x: 714, startPoint y: 397, endPoint x: 741, endPoint y: 172, distance: 226.9
click at [741, 172] on div "To navigate, press the arrow keys." at bounding box center [659, 225] width 1245 height 693
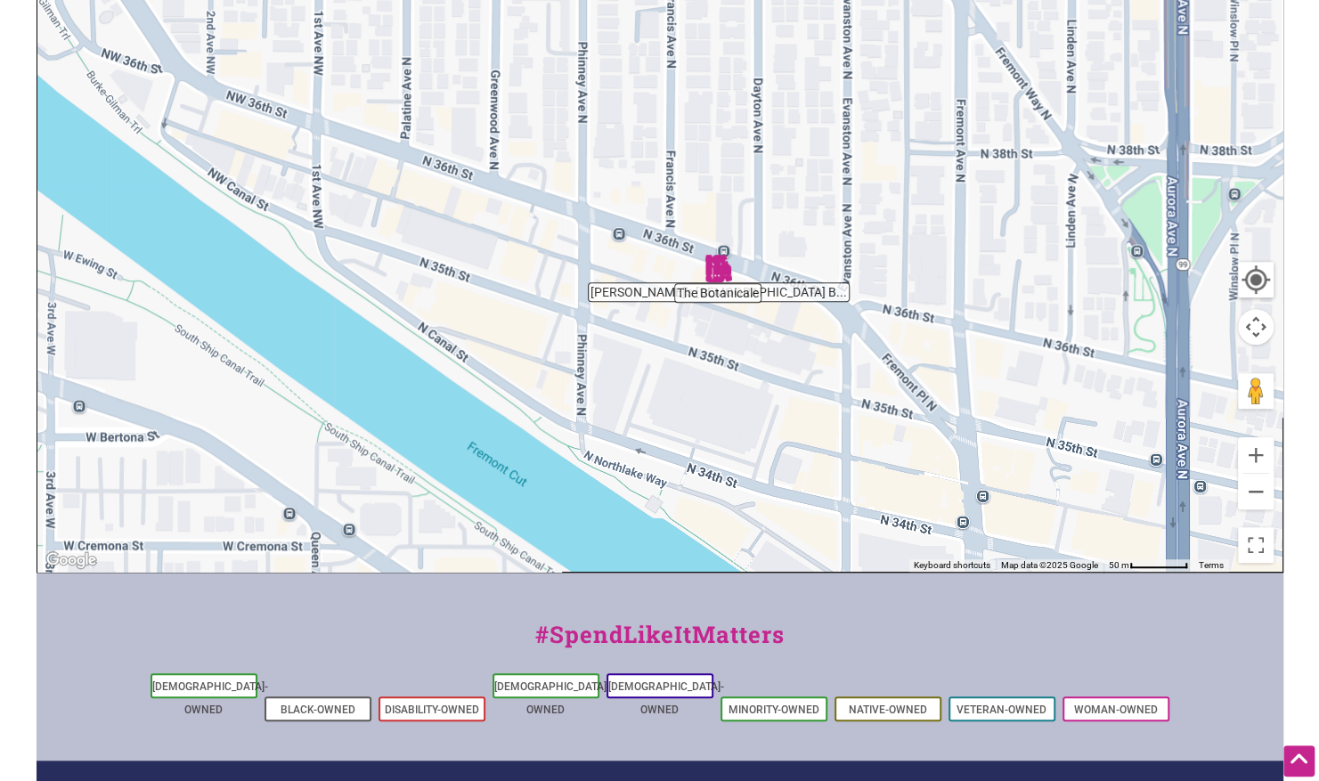
drag, startPoint x: 711, startPoint y: 405, endPoint x: 755, endPoint y: 187, distance: 222.7
click at [755, 187] on div "To navigate, press the arrow keys." at bounding box center [659, 225] width 1245 height 693
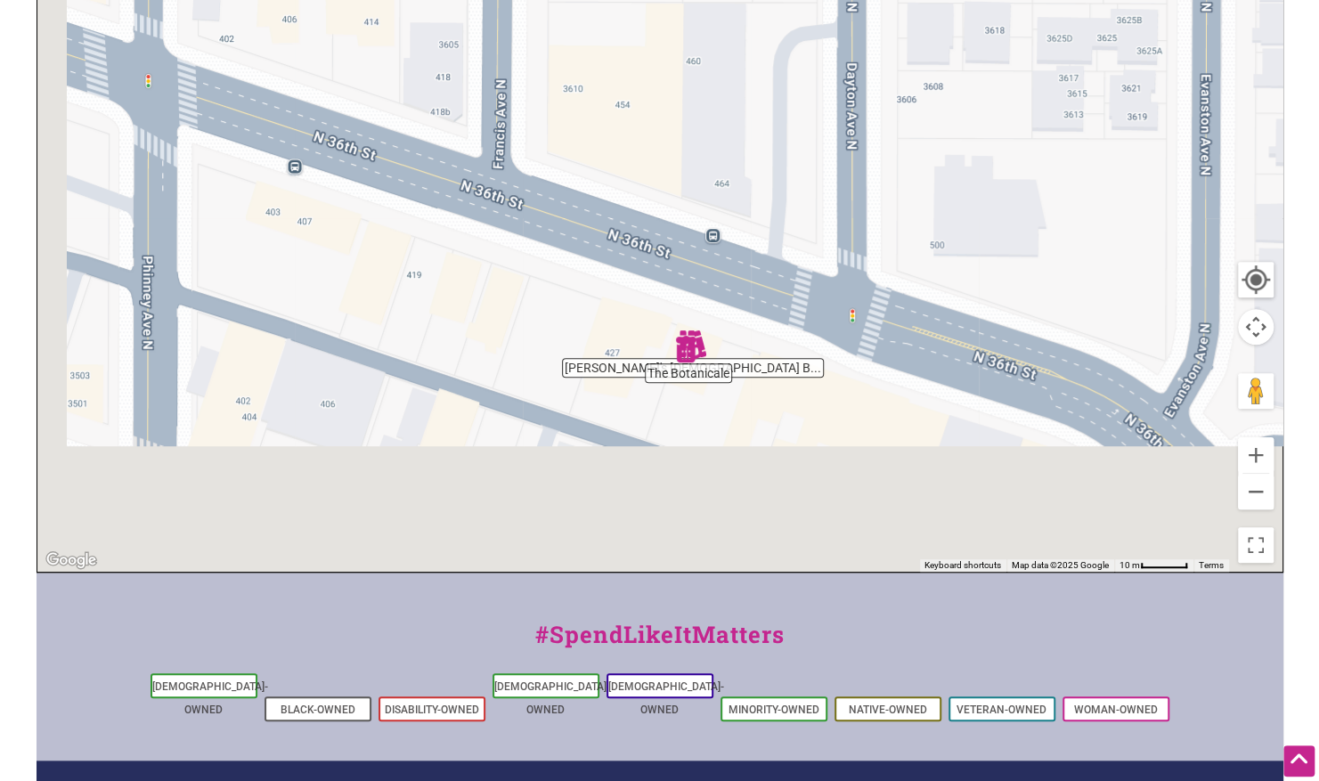
drag, startPoint x: 741, startPoint y: 314, endPoint x: 833, endPoint y: 94, distance: 237.6
click at [833, 94] on div "To navigate, press the arrow keys." at bounding box center [659, 225] width 1245 height 693
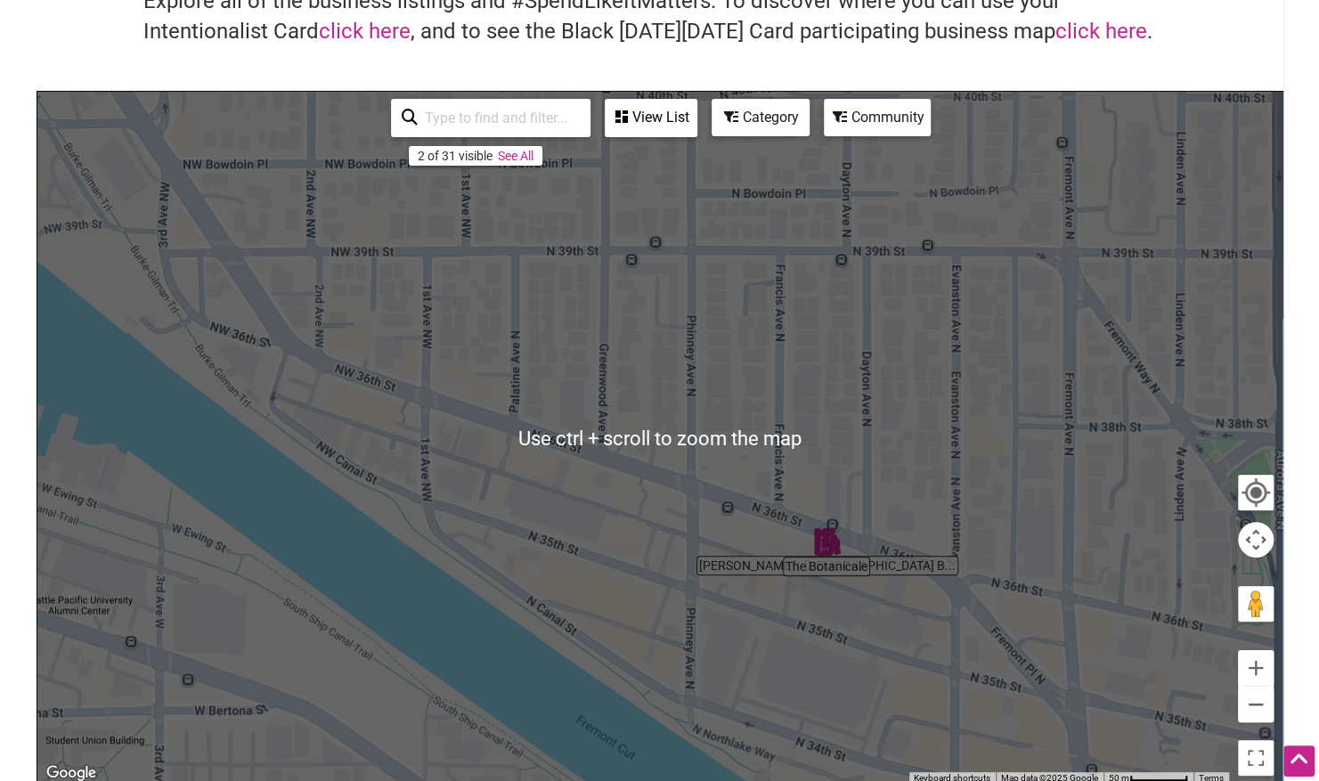
scroll to position [107, 0]
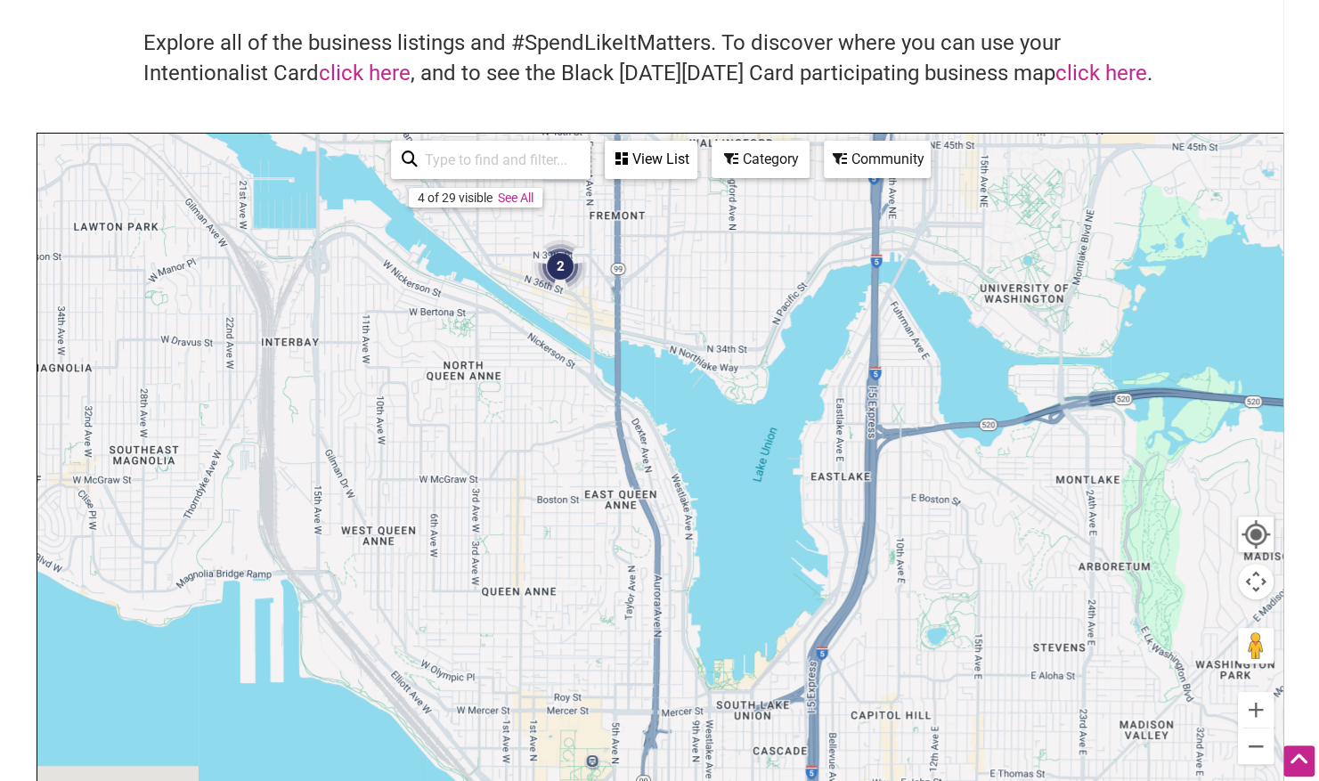
drag, startPoint x: 924, startPoint y: 438, endPoint x: 578, endPoint y: 313, distance: 367.7
click at [578, 313] on div "To navigate, press the arrow keys." at bounding box center [659, 480] width 1245 height 693
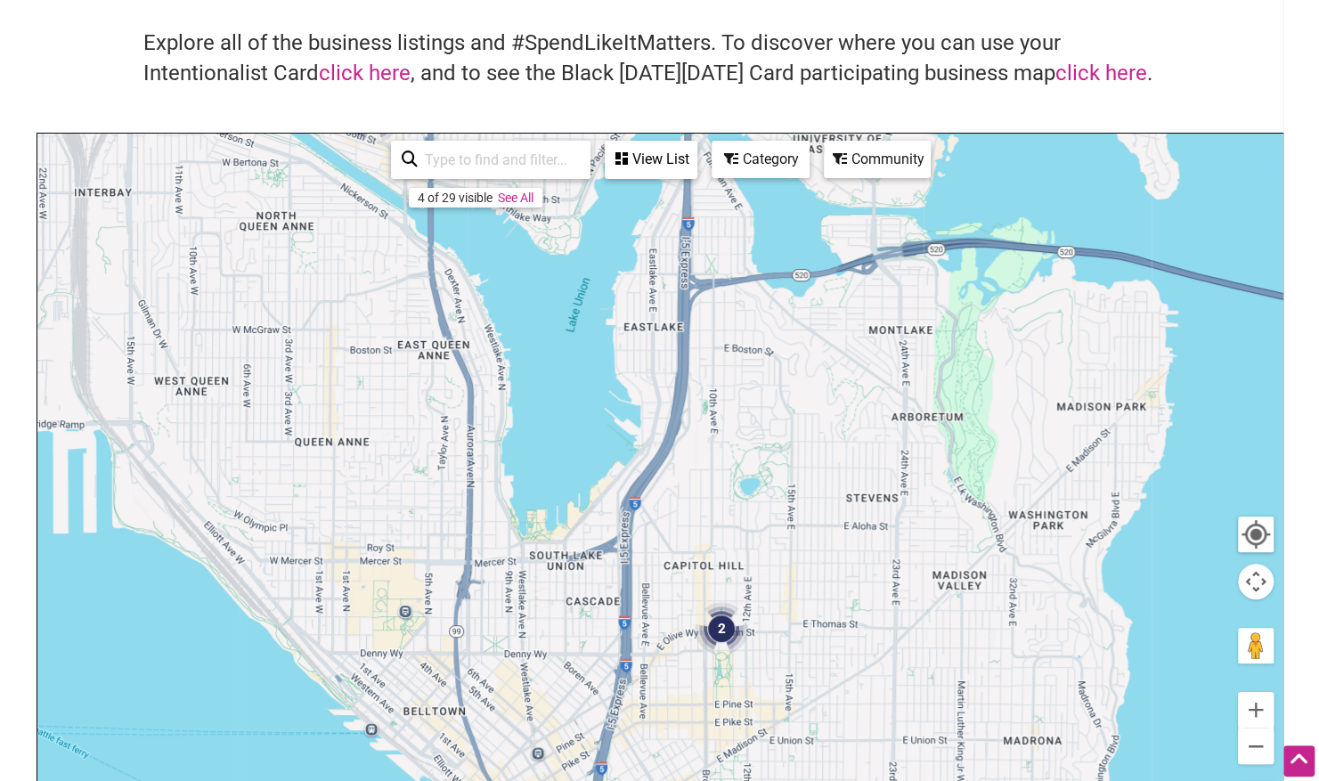
drag, startPoint x: 766, startPoint y: 490, endPoint x: 541, endPoint y: 212, distance: 357.8
click at [543, 215] on div "To navigate, press the arrow keys." at bounding box center [659, 480] width 1245 height 693
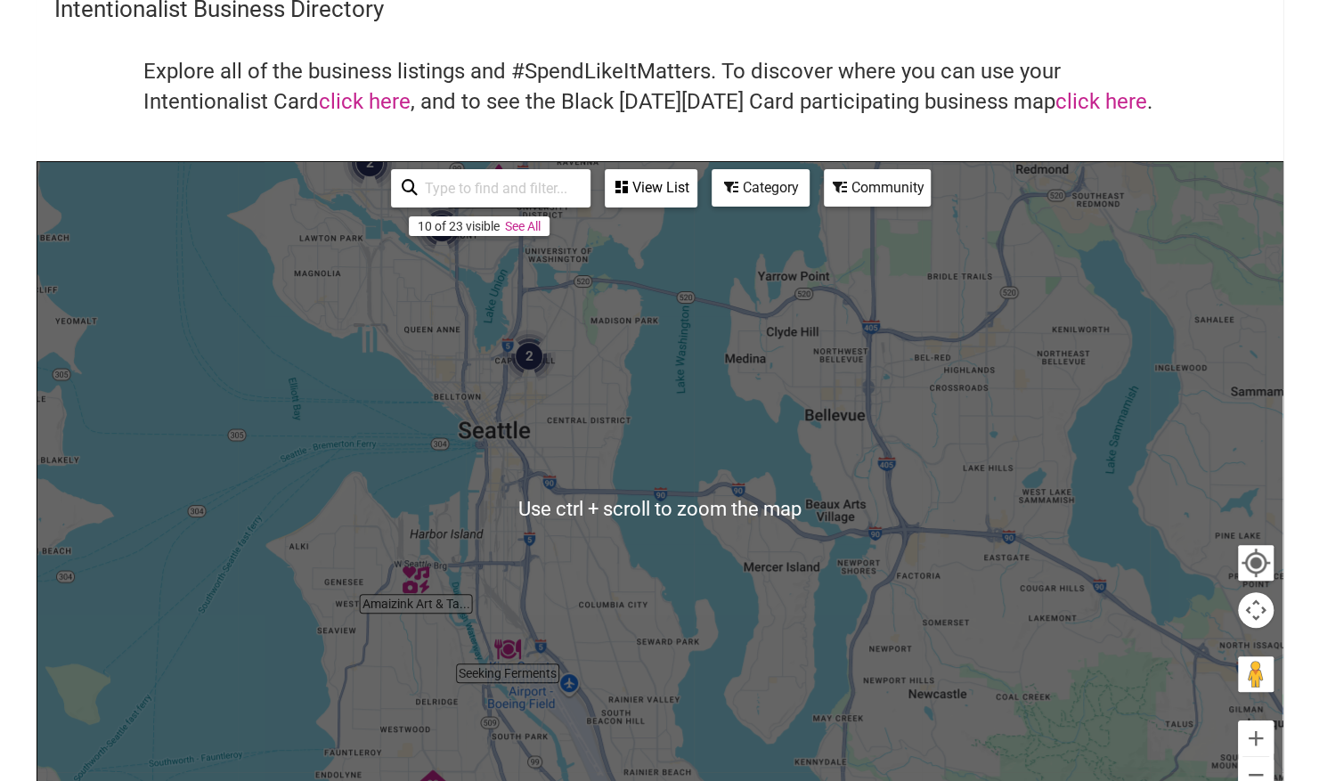
scroll to position [80, 0]
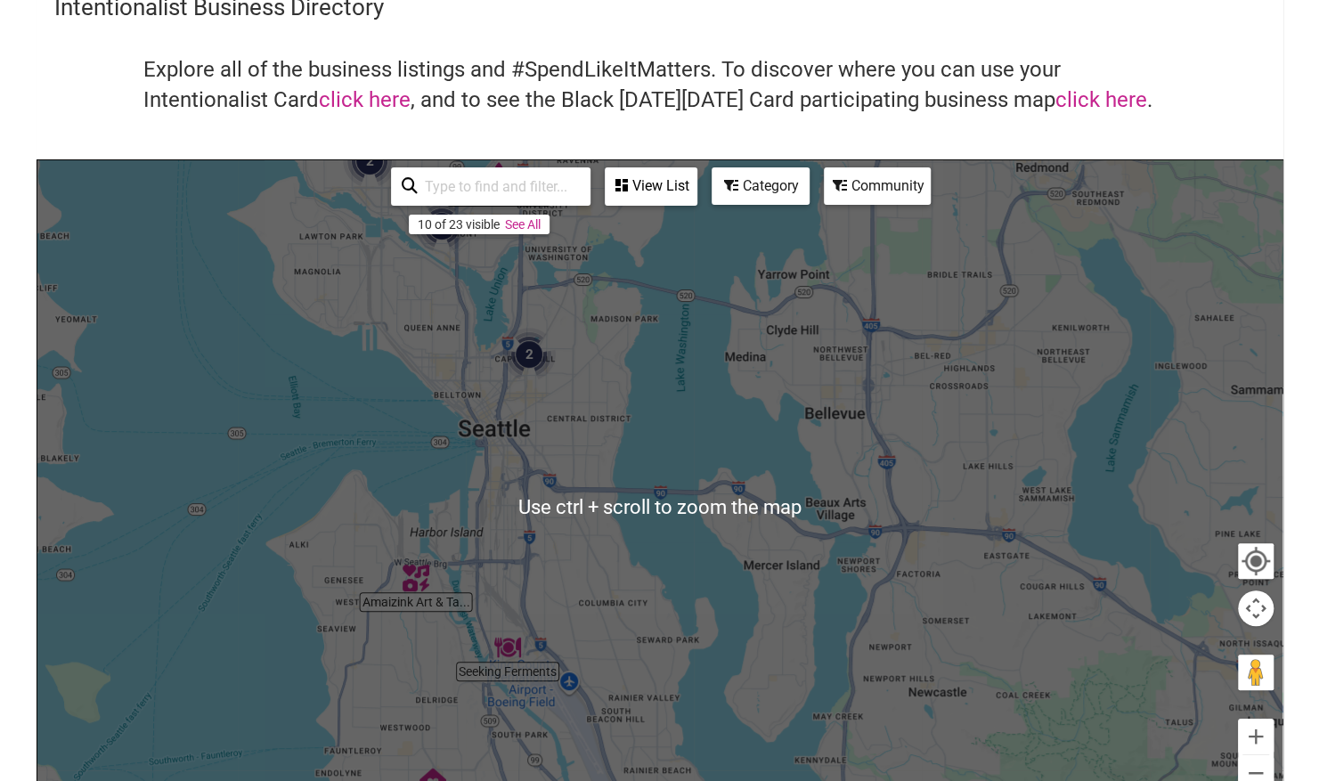
click at [510, 648] on img "Seeking Ferments" at bounding box center [507, 647] width 41 height 41
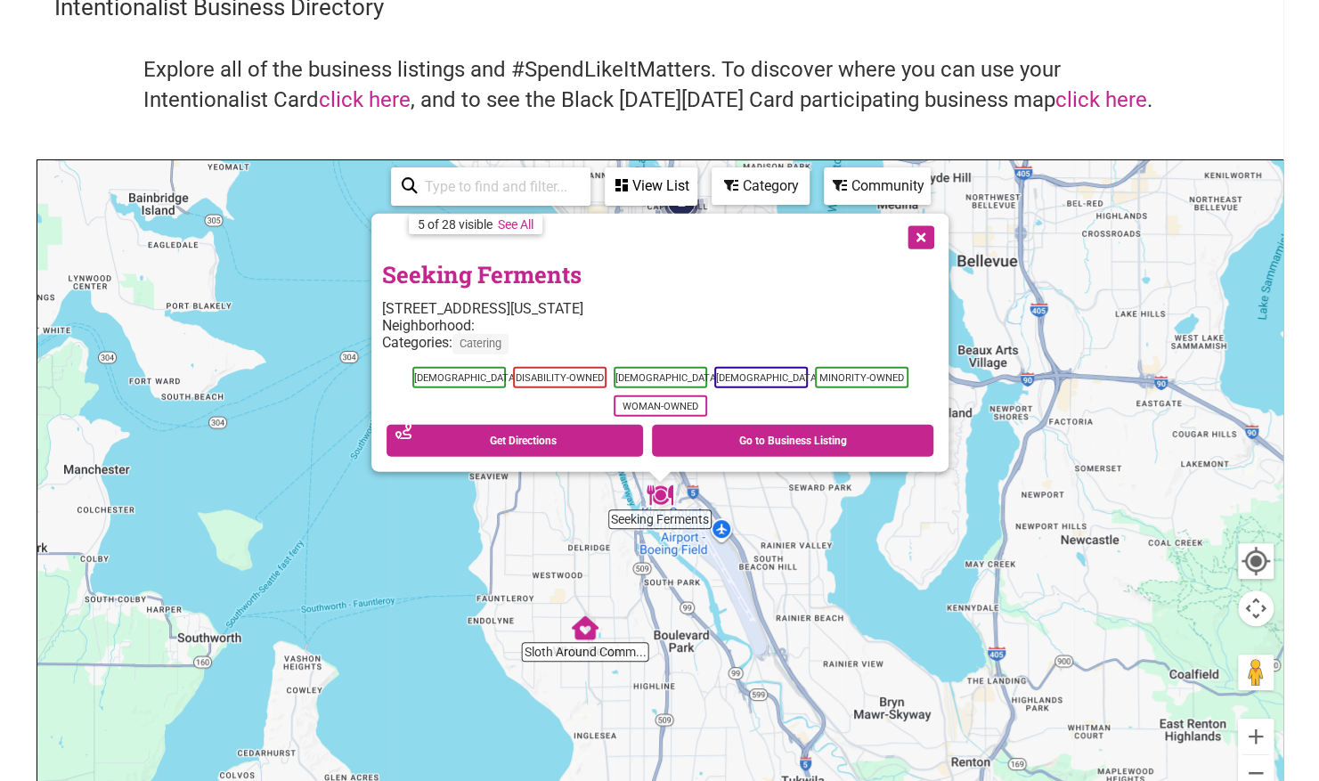
click at [789, 317] on div "Neighborhood:" at bounding box center [660, 325] width 556 height 17
click at [719, 445] on link "Go to Business Listing" at bounding box center [792, 441] width 281 height 32
click at [928, 229] on button "Close" at bounding box center [919, 236] width 45 height 45
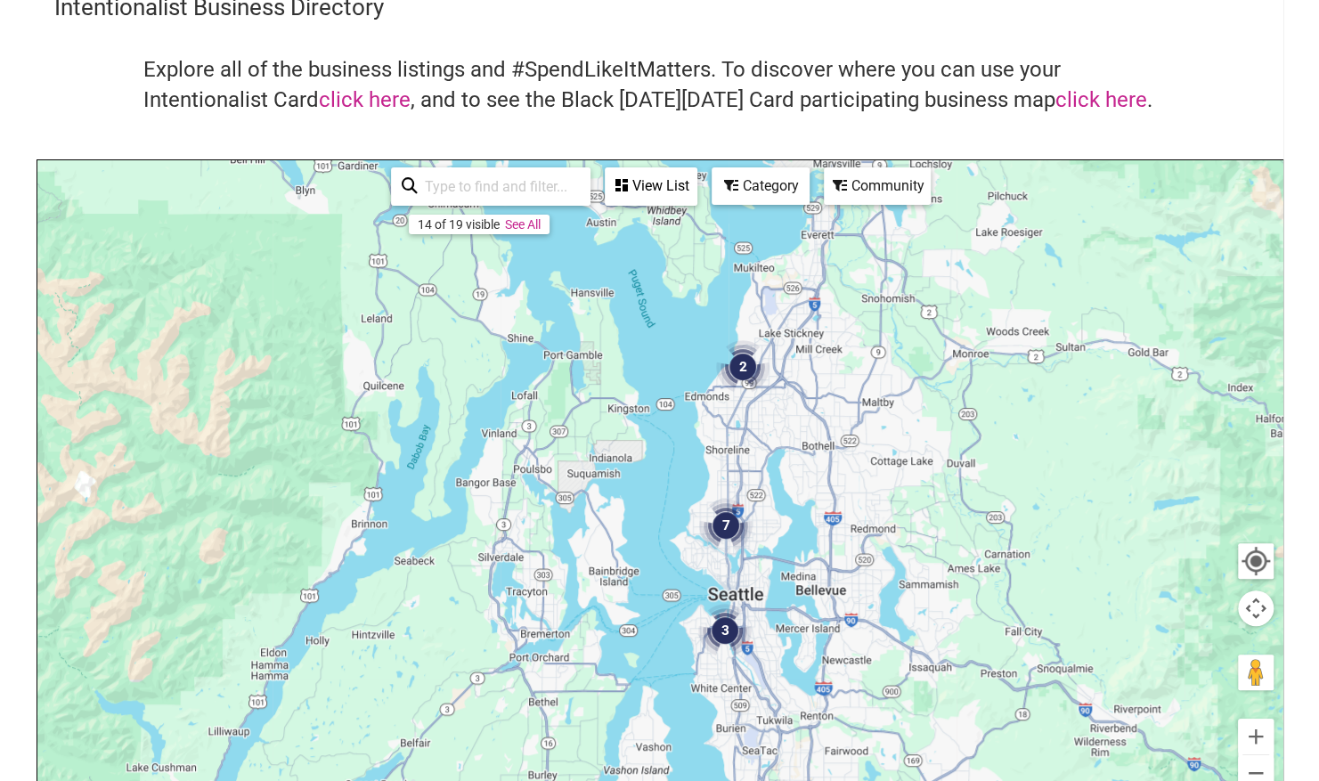
drag, startPoint x: 780, startPoint y: 326, endPoint x: 771, endPoint y: 544, distance: 218.4
click at [771, 544] on div "To navigate, press the arrow keys." at bounding box center [659, 506] width 1245 height 693
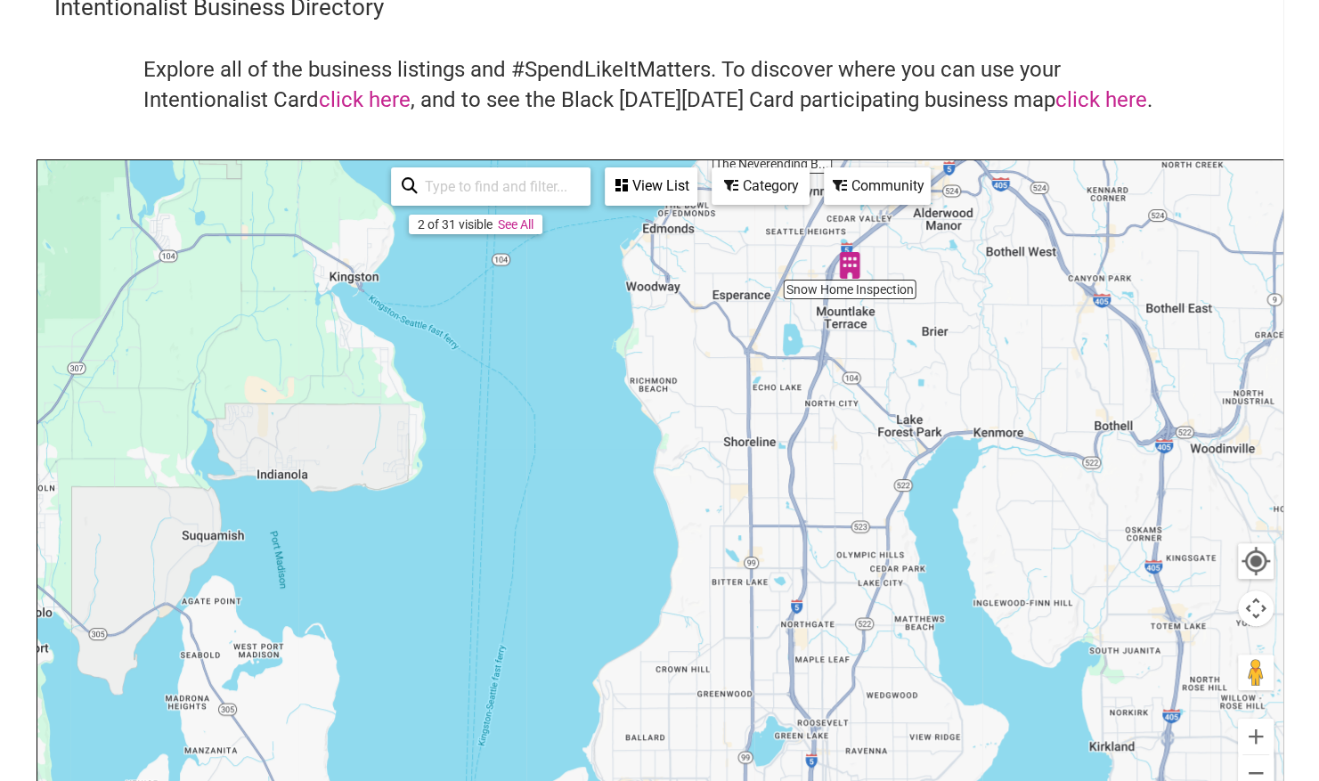
drag, startPoint x: 793, startPoint y: 470, endPoint x: 878, endPoint y: 184, distance: 298.4
click at [878, 184] on div "Snow Home Inspection The Neverending B... To navigate, press the arrow keys. Us…" at bounding box center [659, 506] width 1245 height 693
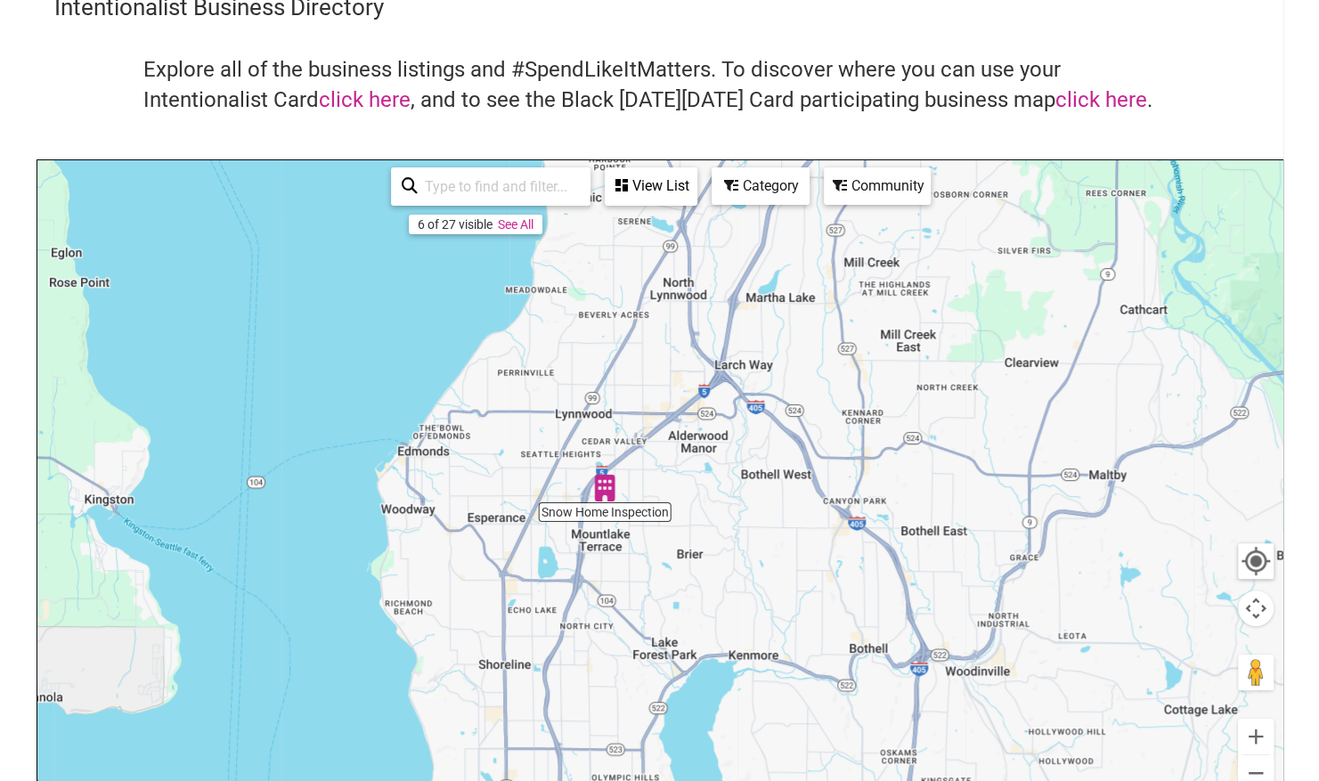
drag, startPoint x: 927, startPoint y: 395, endPoint x: 684, endPoint y: 632, distance: 340.1
click at [684, 632] on div "To navigate, press the arrow keys." at bounding box center [659, 506] width 1245 height 693
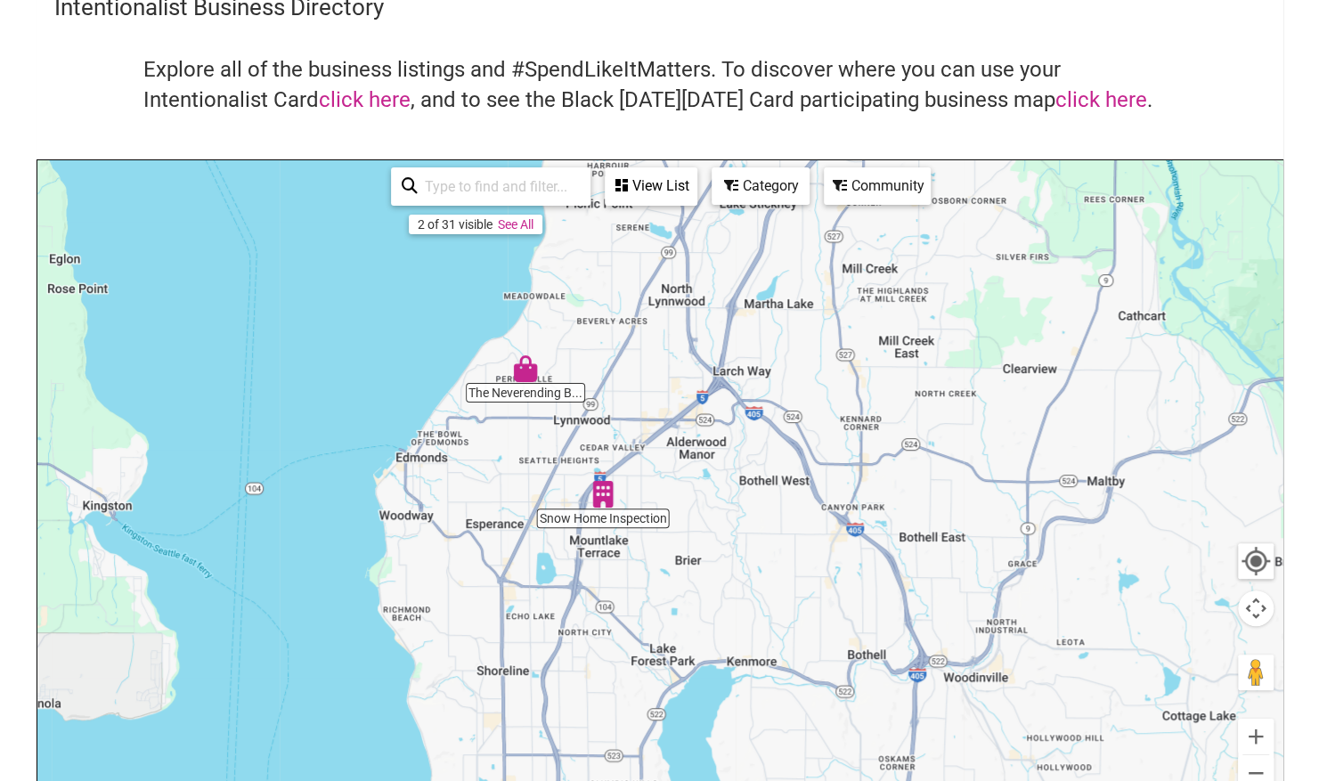
scroll to position [60, 0]
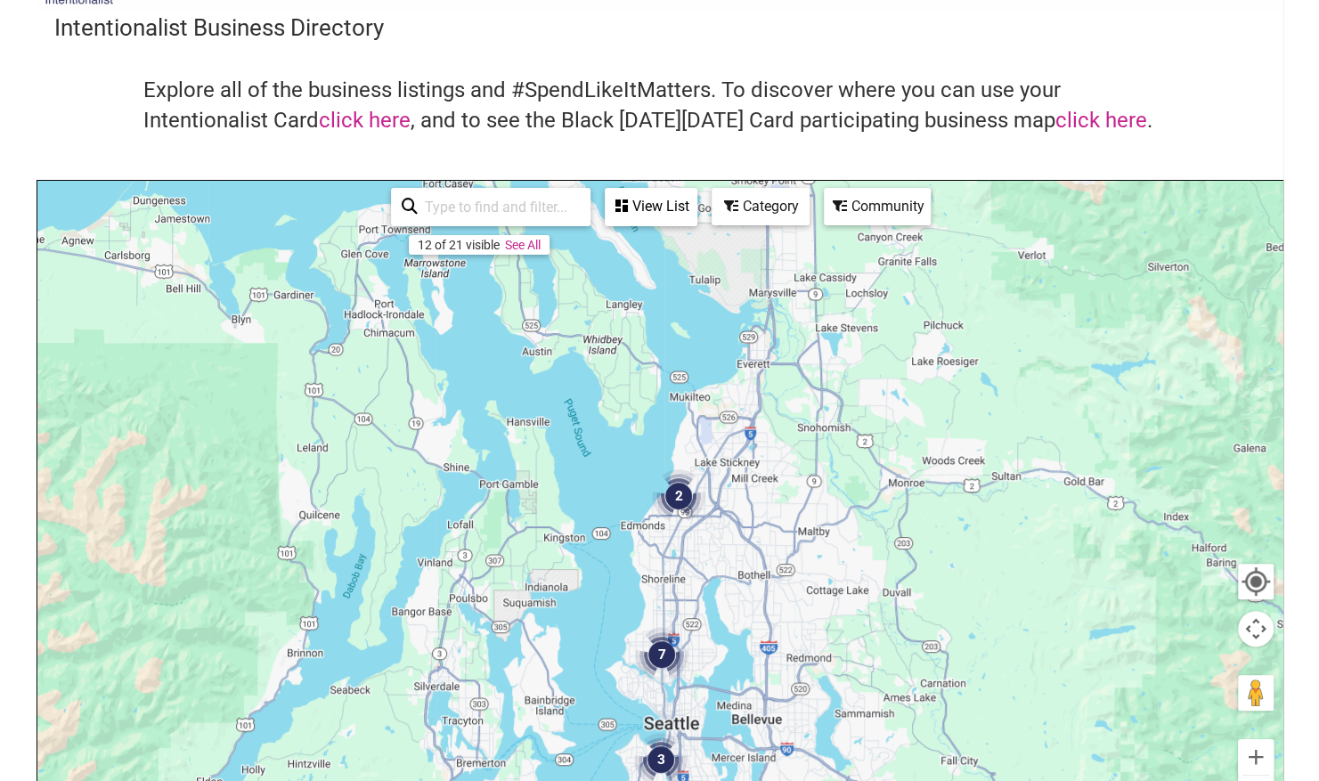
click at [750, 552] on div "To navigate, press the arrow keys." at bounding box center [659, 527] width 1245 height 693
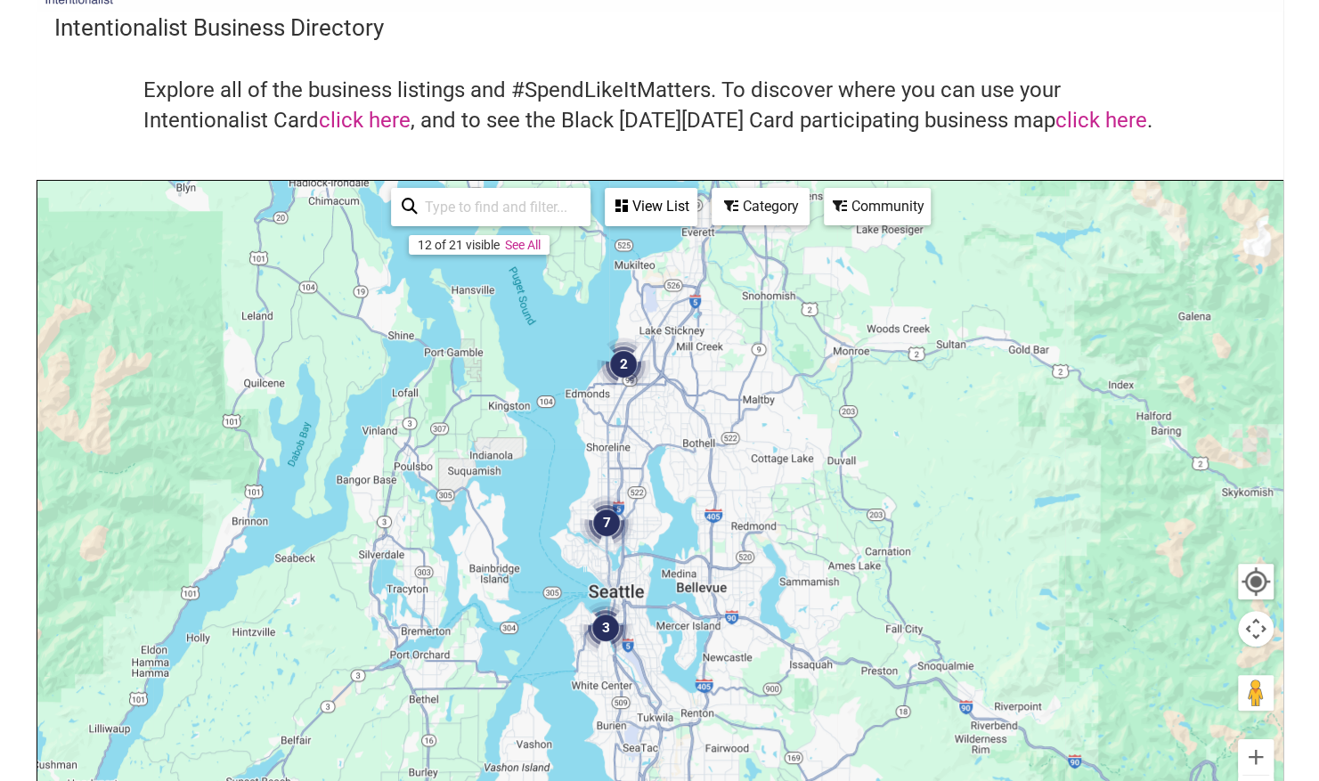
drag, startPoint x: 720, startPoint y: 540, endPoint x: 665, endPoint y: 406, distance: 144.6
click at [665, 406] on div "To navigate, press the arrow keys." at bounding box center [659, 527] width 1245 height 693
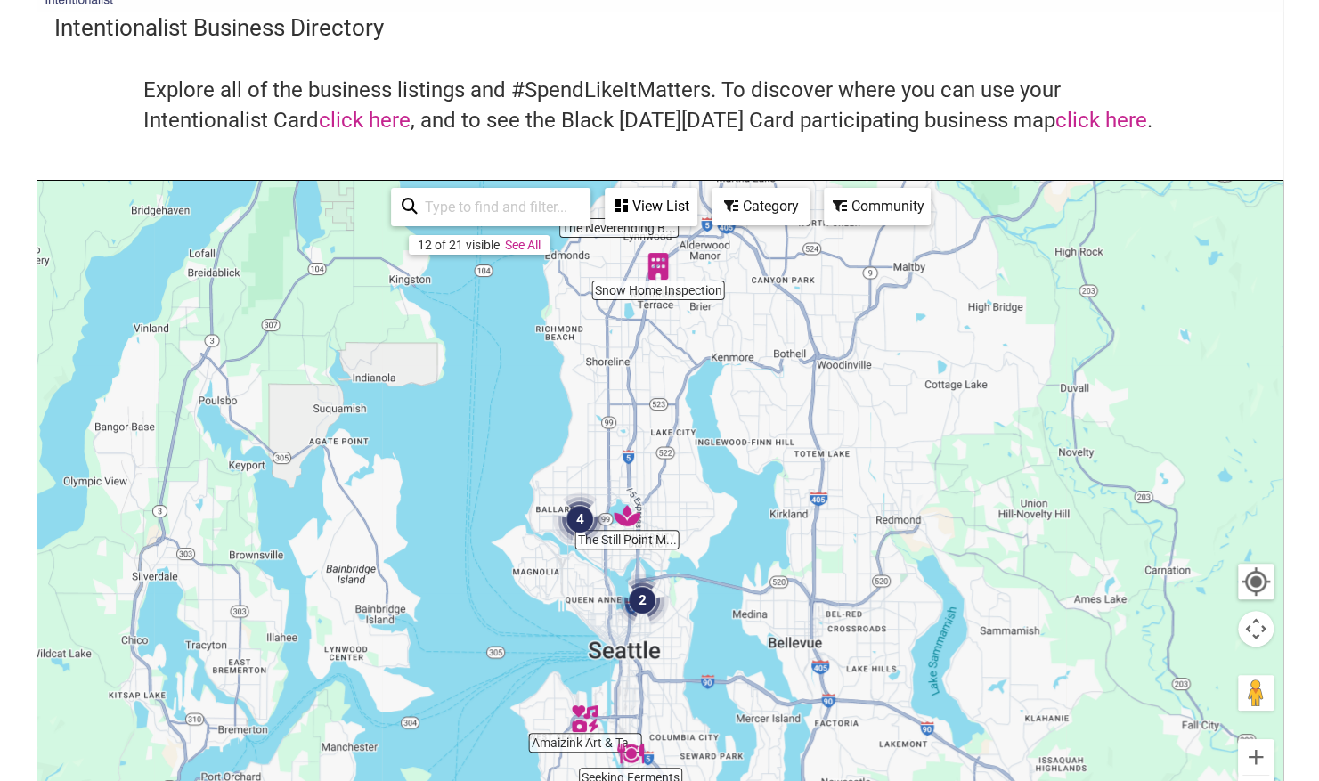
click at [645, 599] on img "2" at bounding box center [642, 601] width 68 height 68
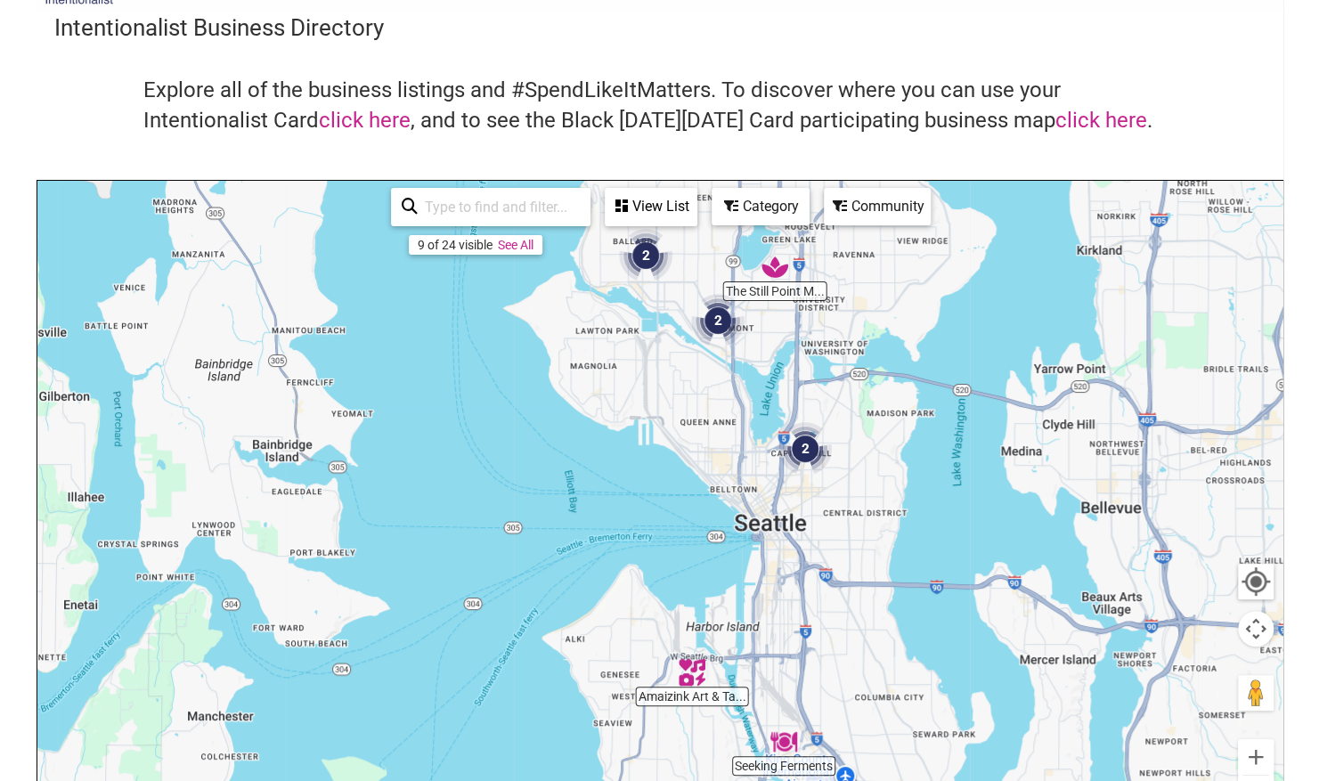
click at [720, 322] on img "2" at bounding box center [718, 321] width 68 height 68
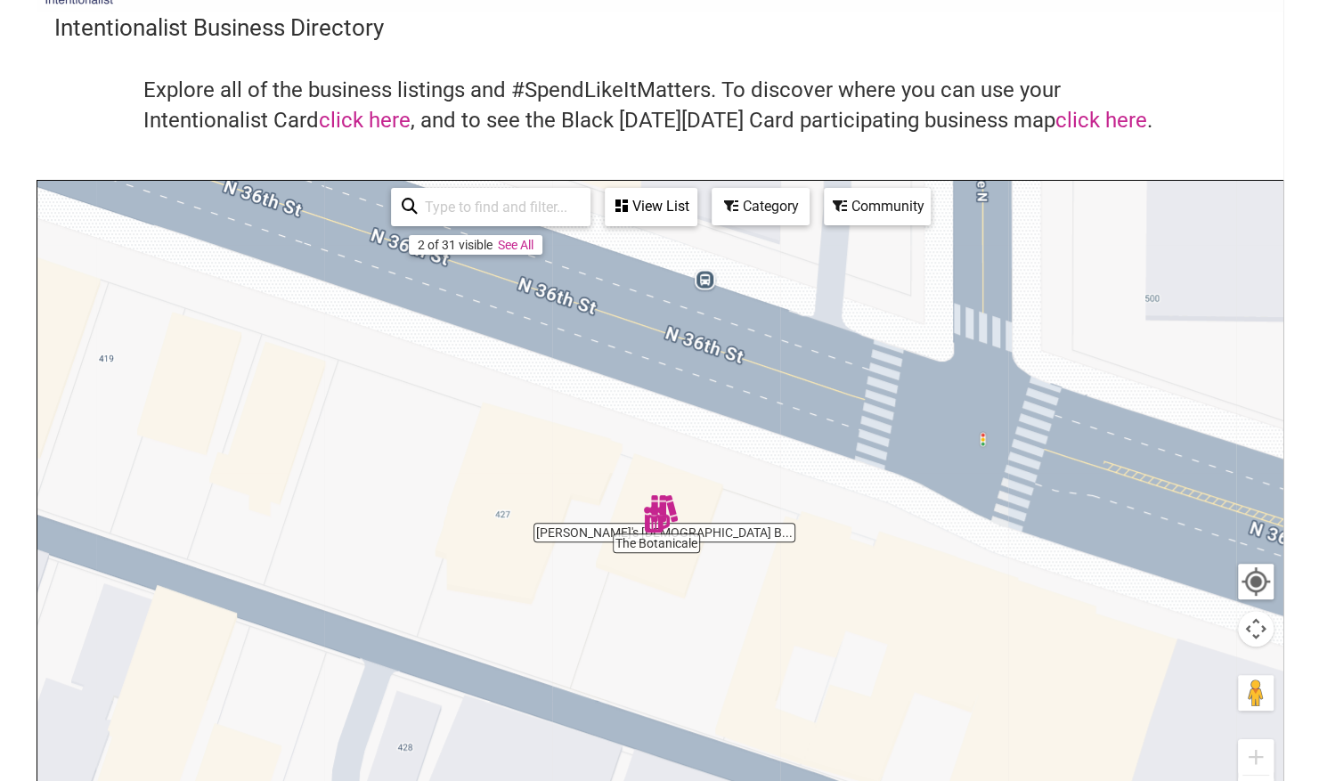
click at [655, 525] on img "The Botanicale" at bounding box center [656, 519] width 41 height 41
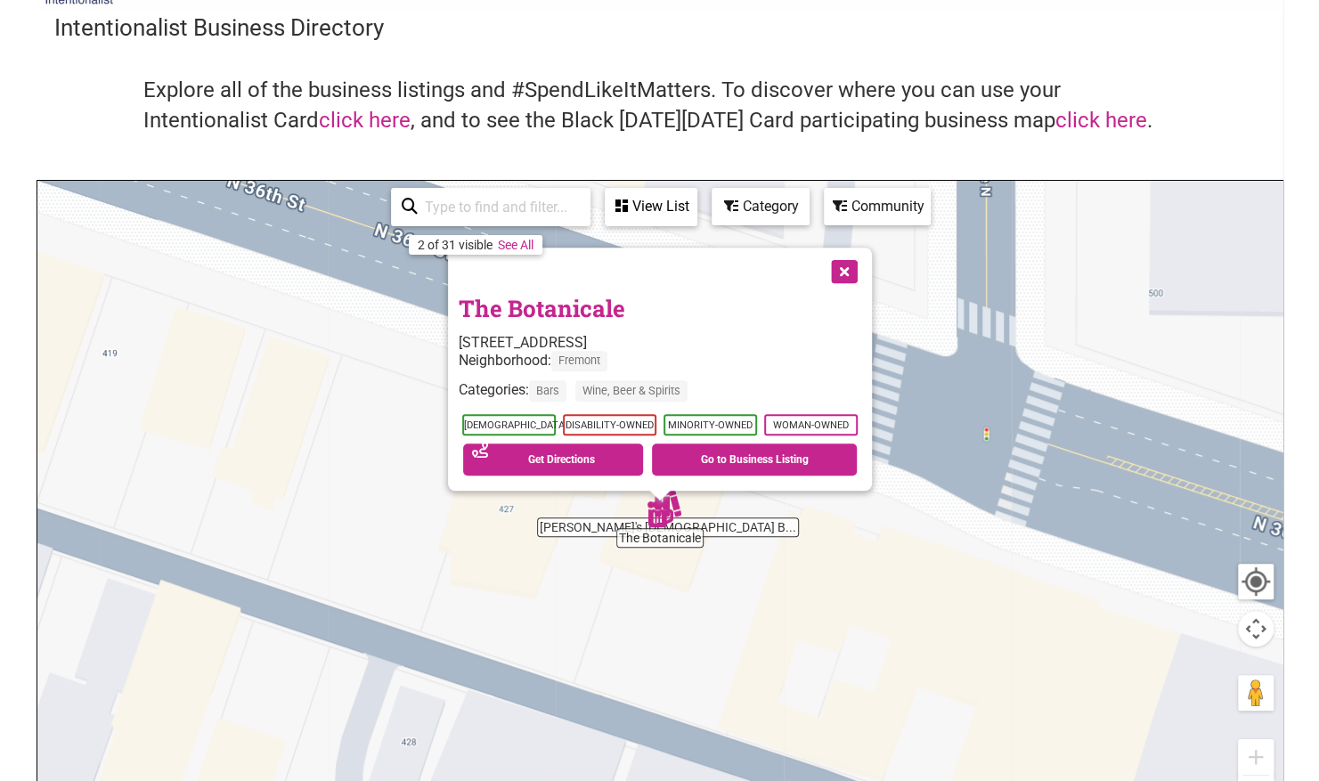
click at [673, 505] on img "The Botanicale" at bounding box center [660, 513] width 41 height 41
click at [678, 497] on img "The Botanicale" at bounding box center [660, 513] width 41 height 41
click at [768, 460] on link "Go to Business Listing" at bounding box center [754, 460] width 205 height 32
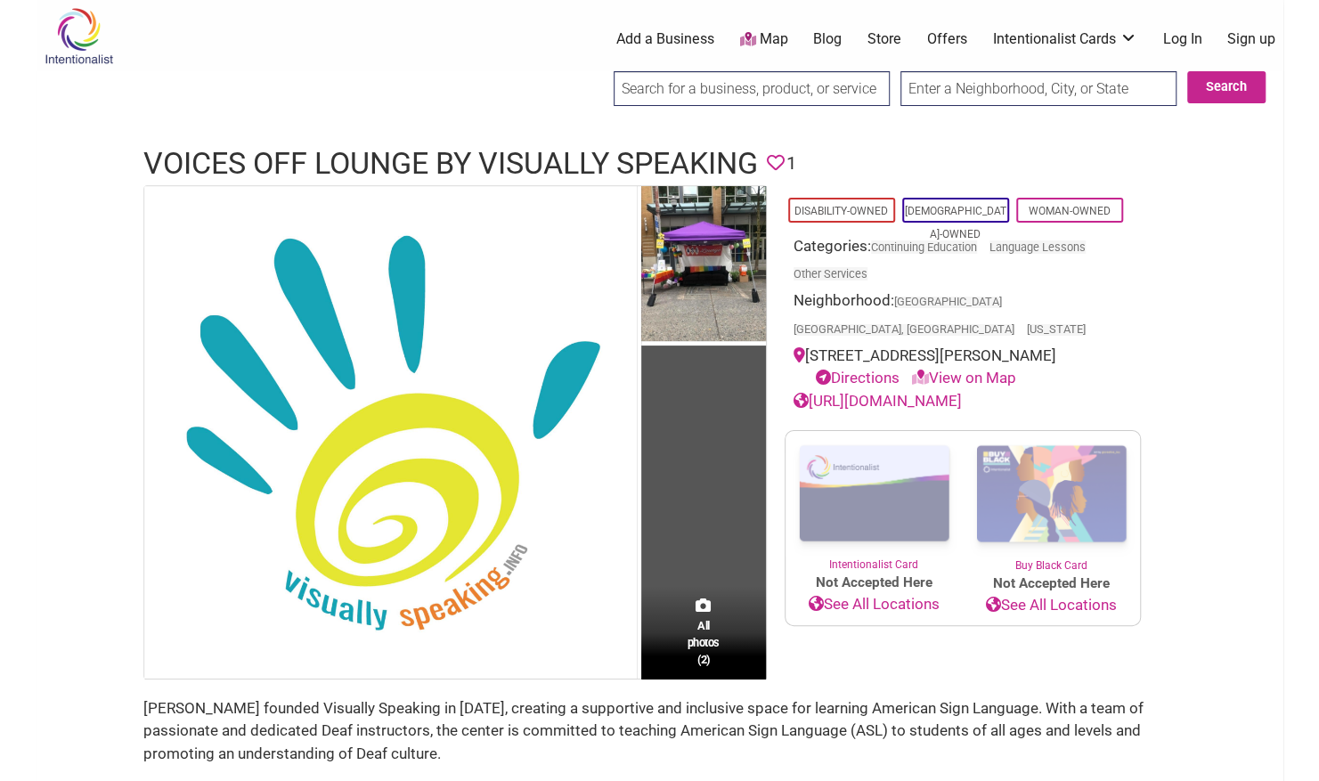
click at [906, 392] on link "https://www.visuallyspeaking.info/" at bounding box center [878, 401] width 168 height 18
